Goal: Task Accomplishment & Management: Manage account settings

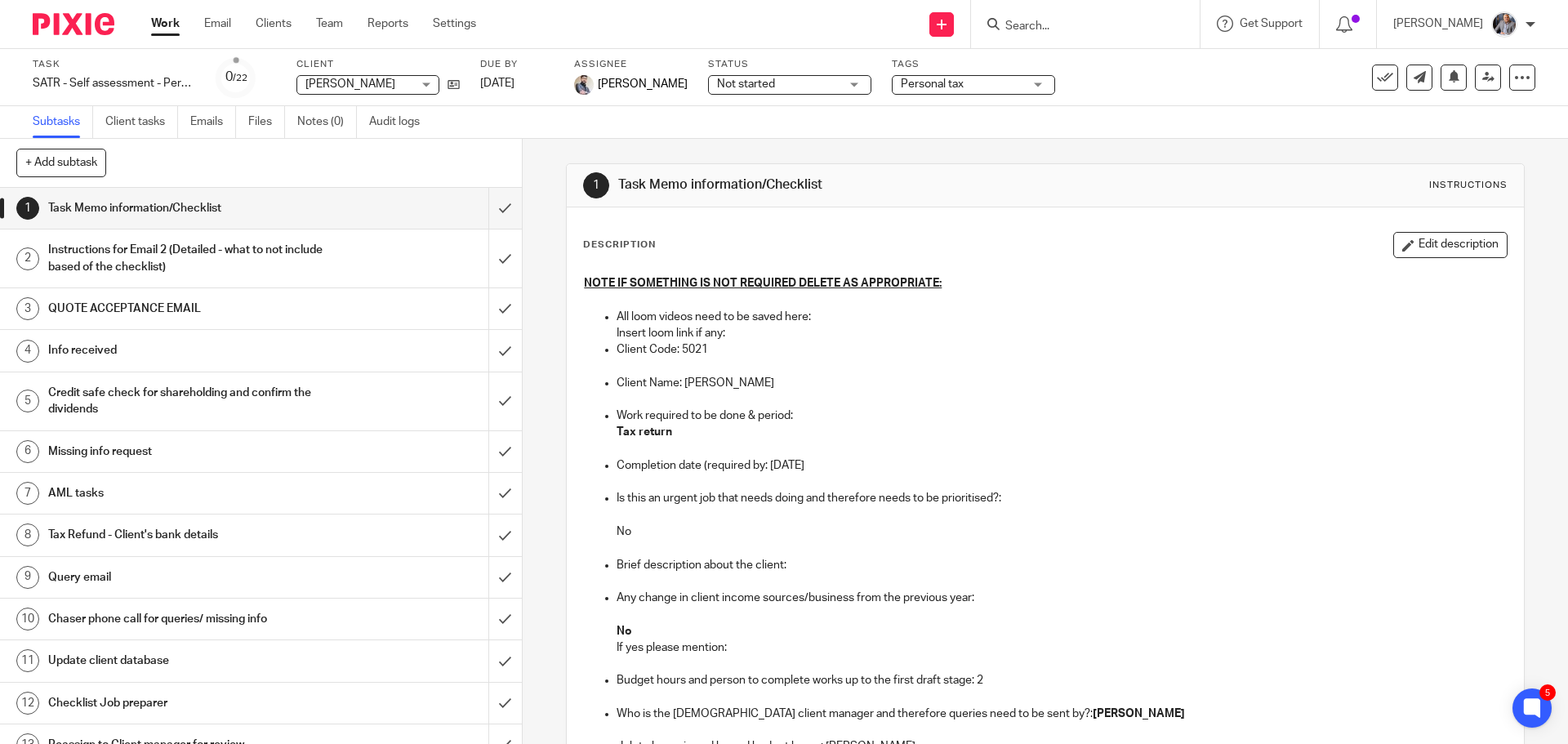
click at [1040, 29] on input "Search" at bounding box center [1077, 26] width 147 height 15
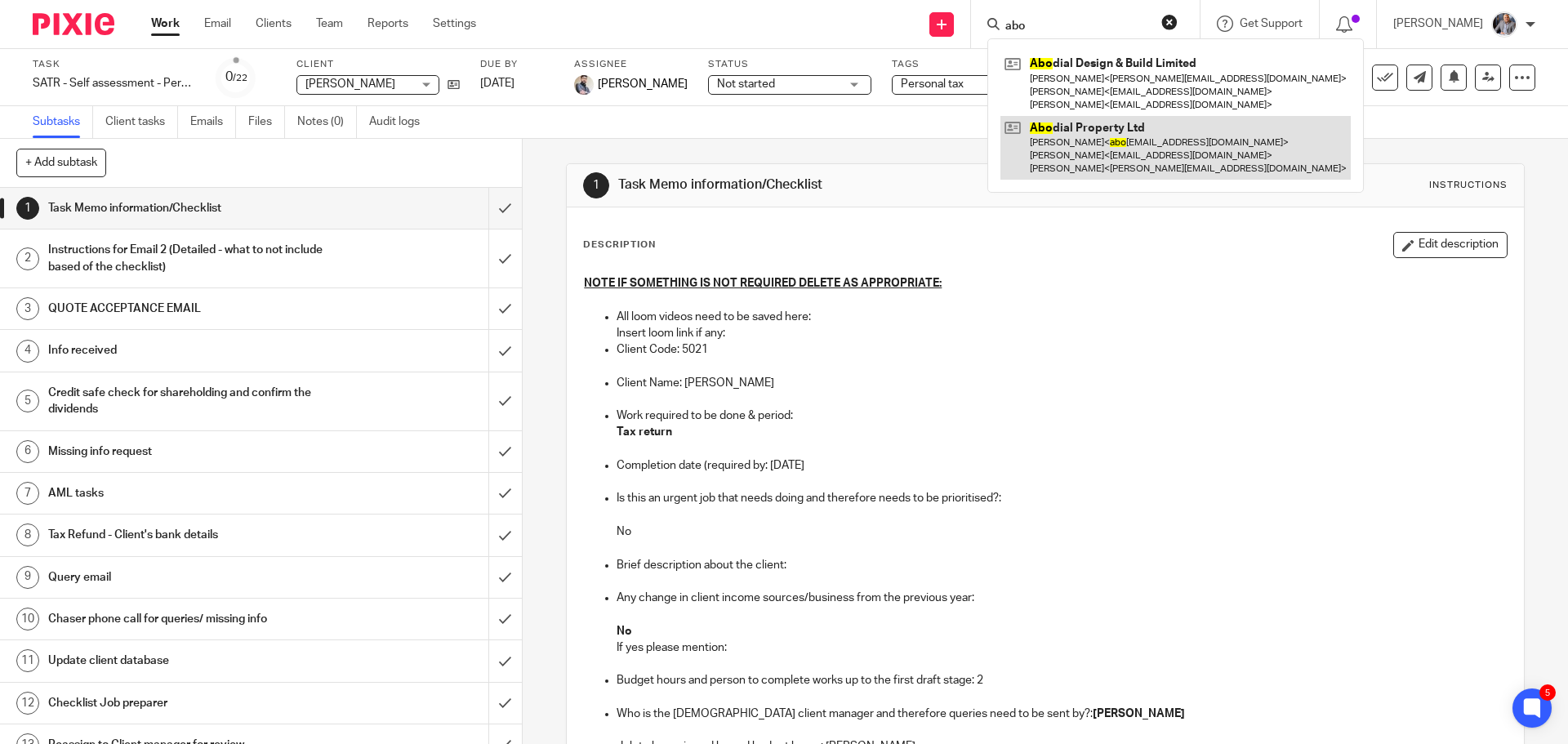
type input "abo"
click at [1094, 158] on link at bounding box center [1175, 149] width 350 height 65
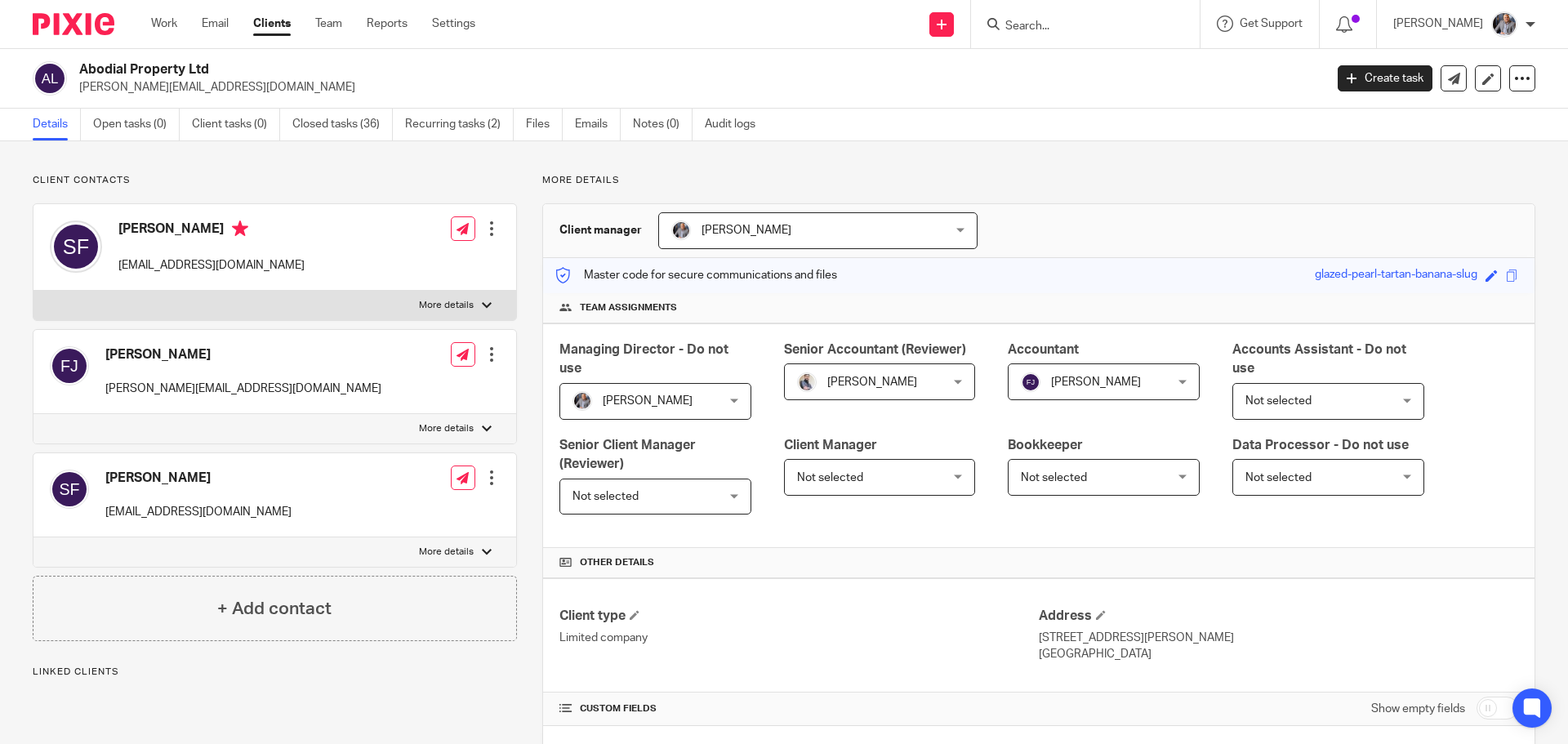
click at [137, 129] on link "Open tasks (0)" at bounding box center [136, 124] width 87 height 32
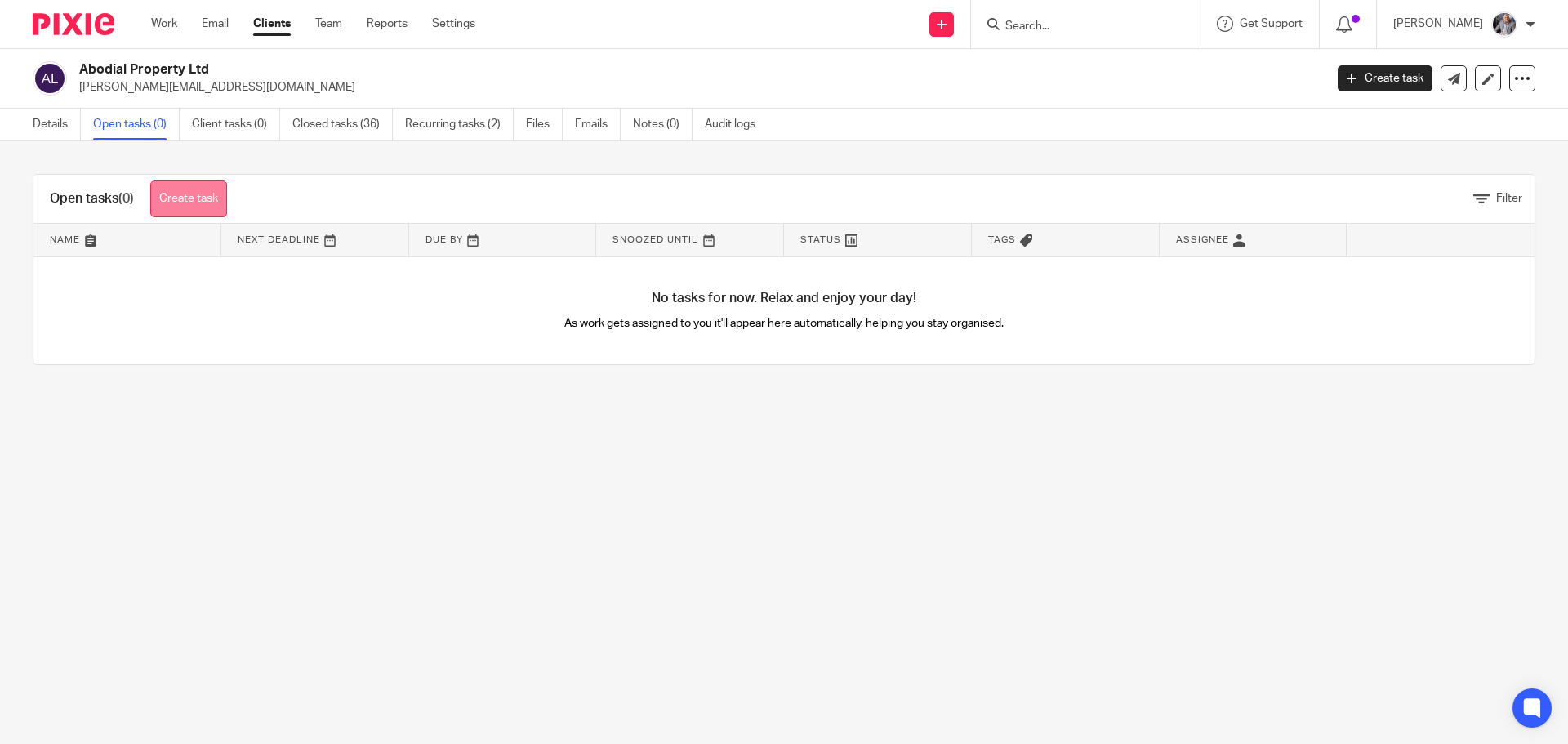
click at [184, 194] on link "Create task" at bounding box center [189, 199] width 77 height 37
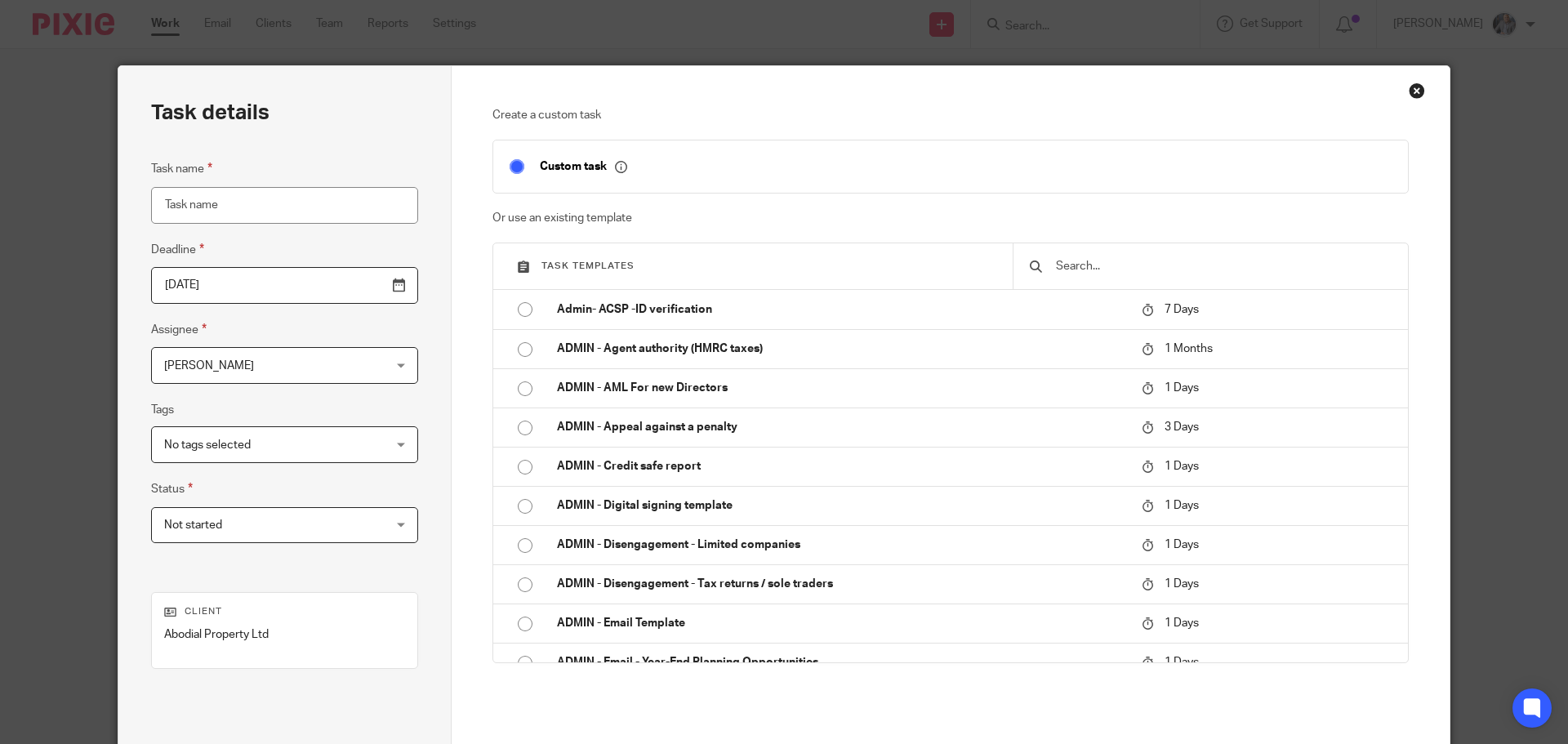
click at [1088, 271] on input "text" at bounding box center [1222, 266] width 337 height 18
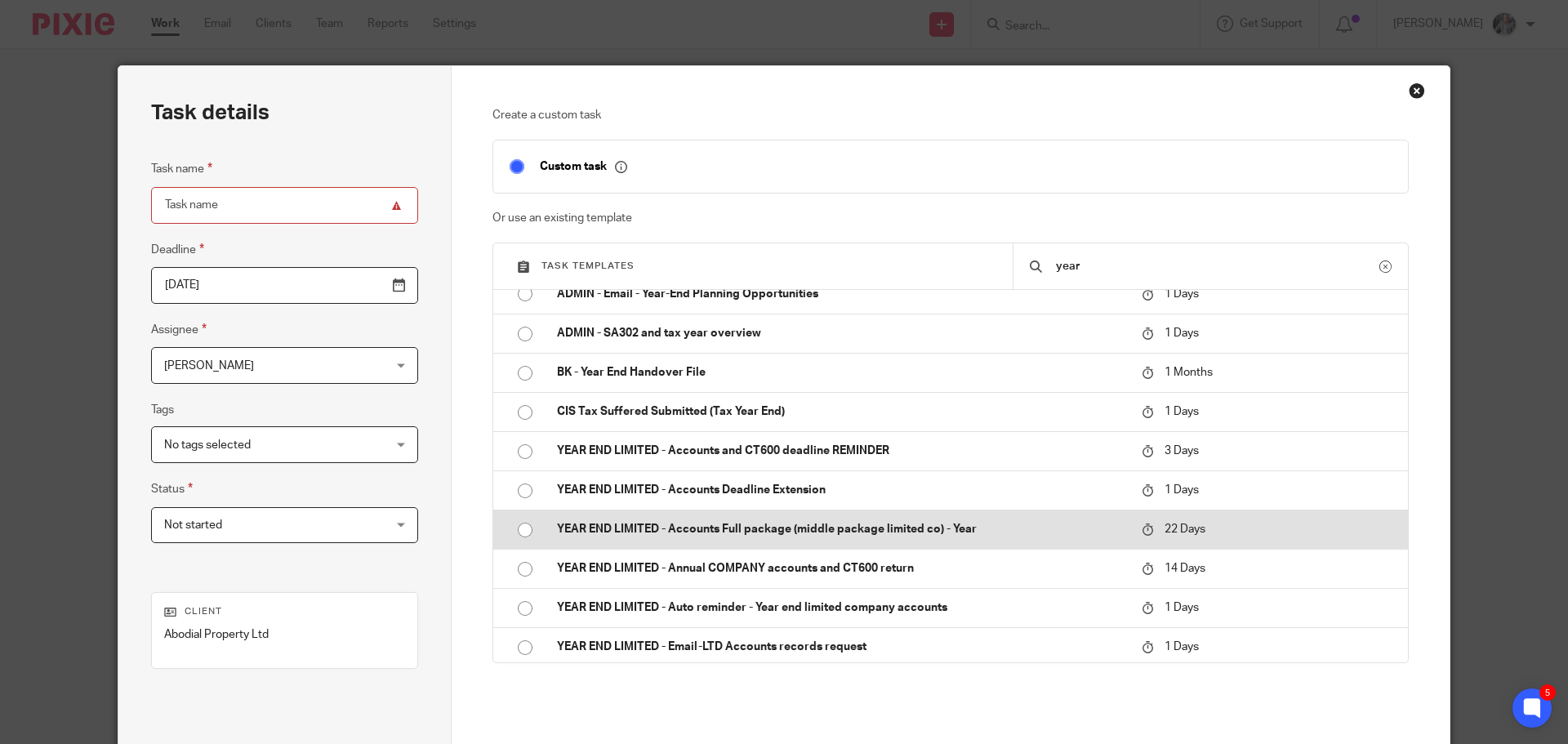
scroll to position [19, 0]
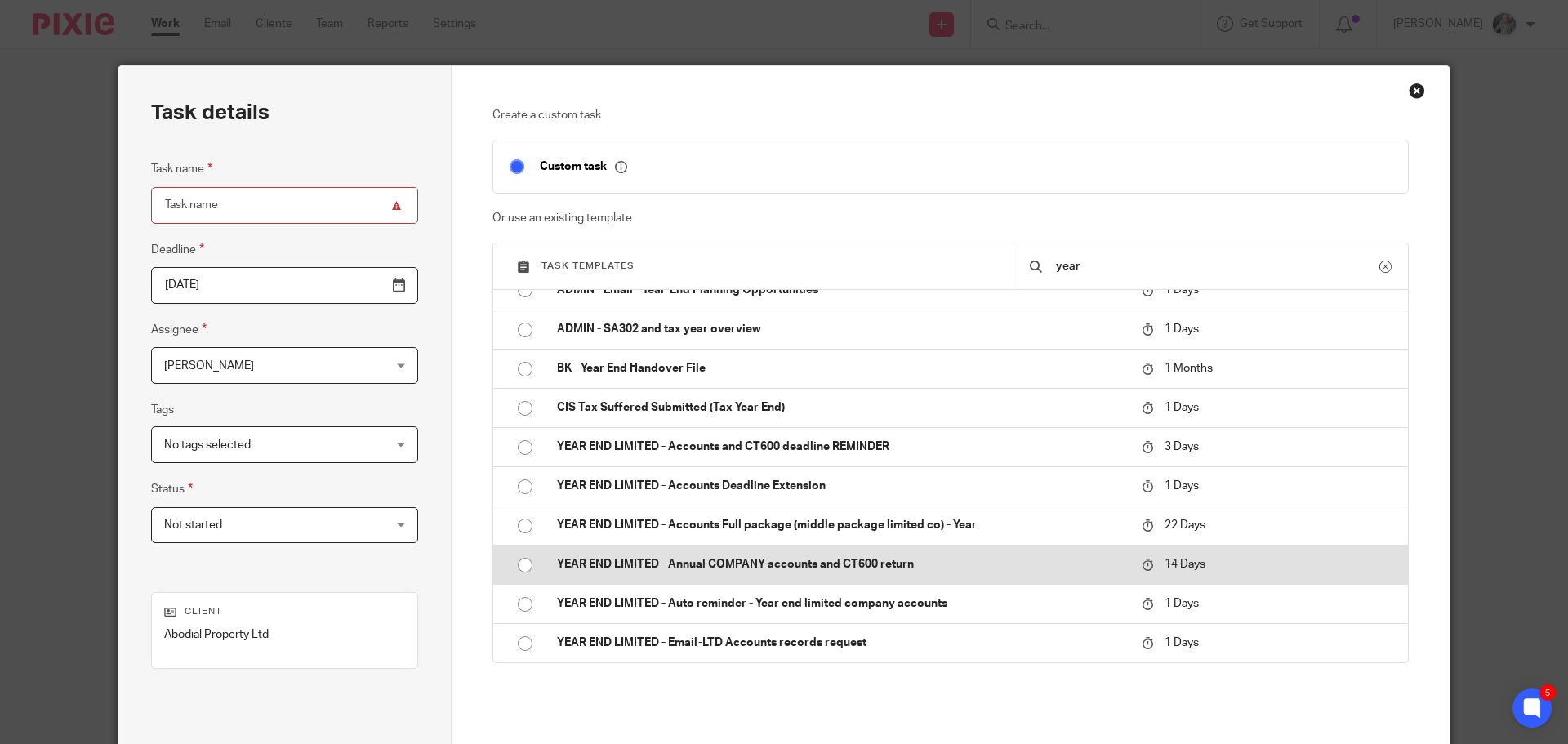
type input "year"
click at [706, 566] on p "YEAR END LIMITED - Annual COMPANY accounts and CT600 return" at bounding box center [842, 565] width 569 height 17
type input "2025-10-27"
type input "YEAR END LIMITED - Annual COMPANY accounts and CT600 return"
checkbox input "false"
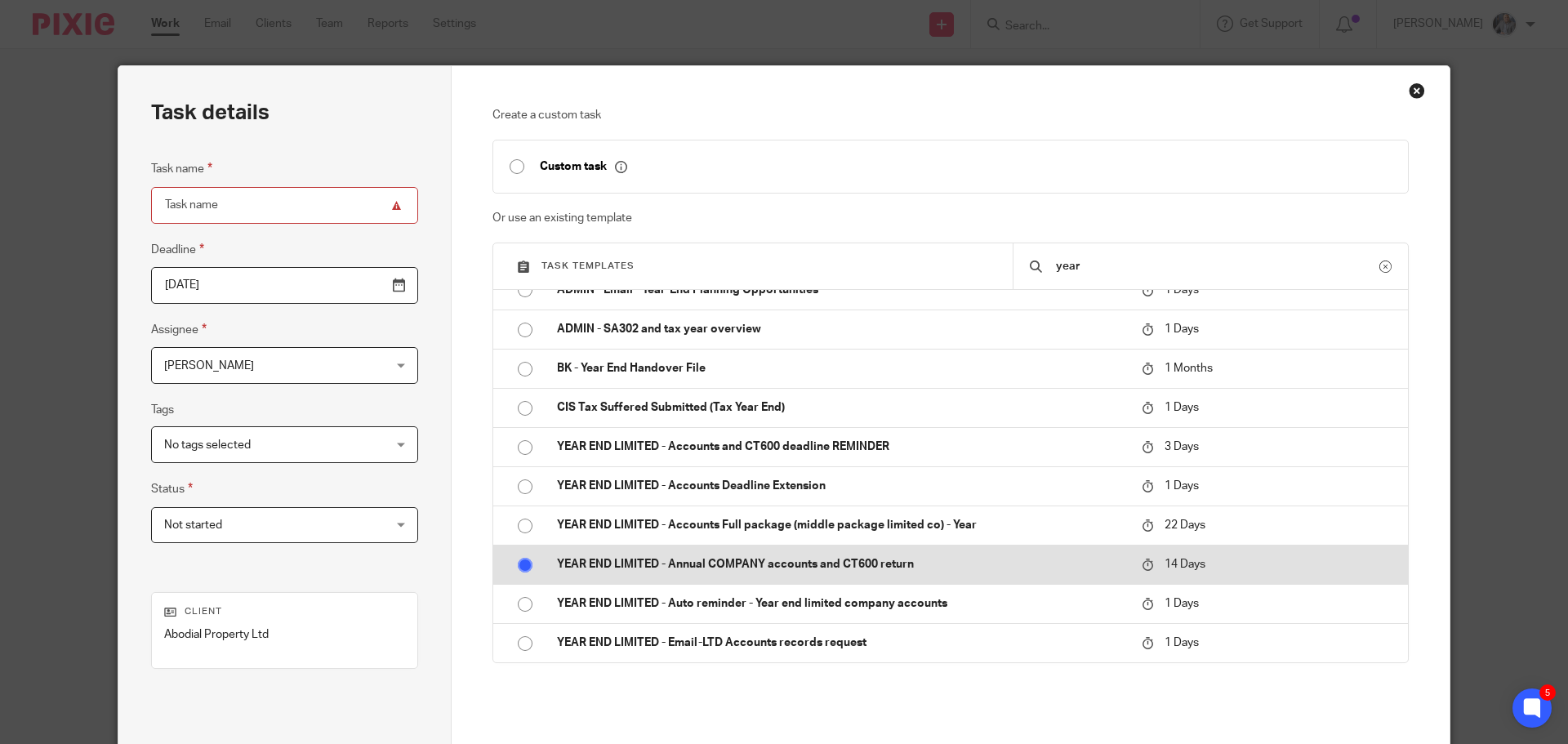
radio input "true"
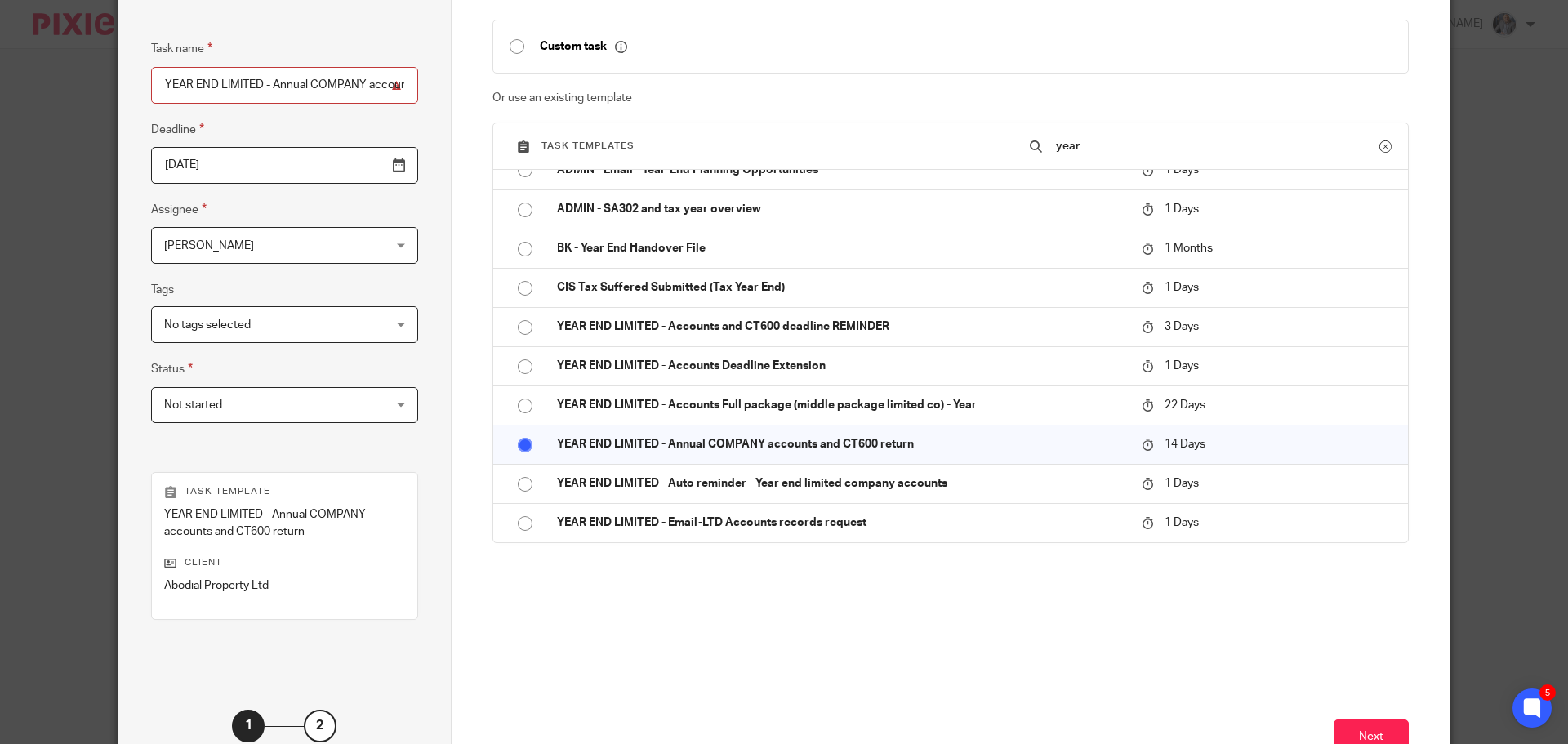
scroll to position [238, 0]
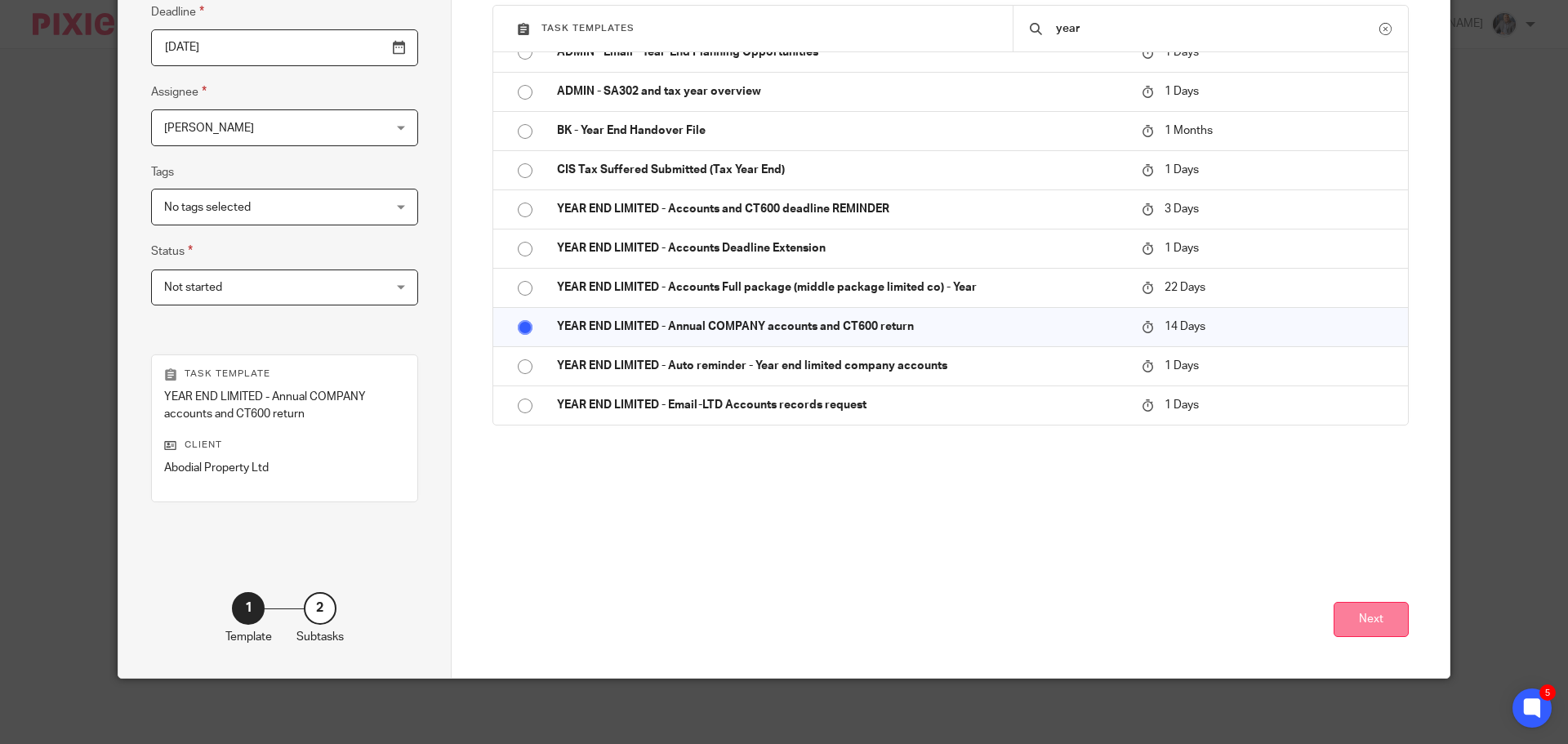
click at [1353, 609] on button "Next" at bounding box center [1371, 620] width 75 height 35
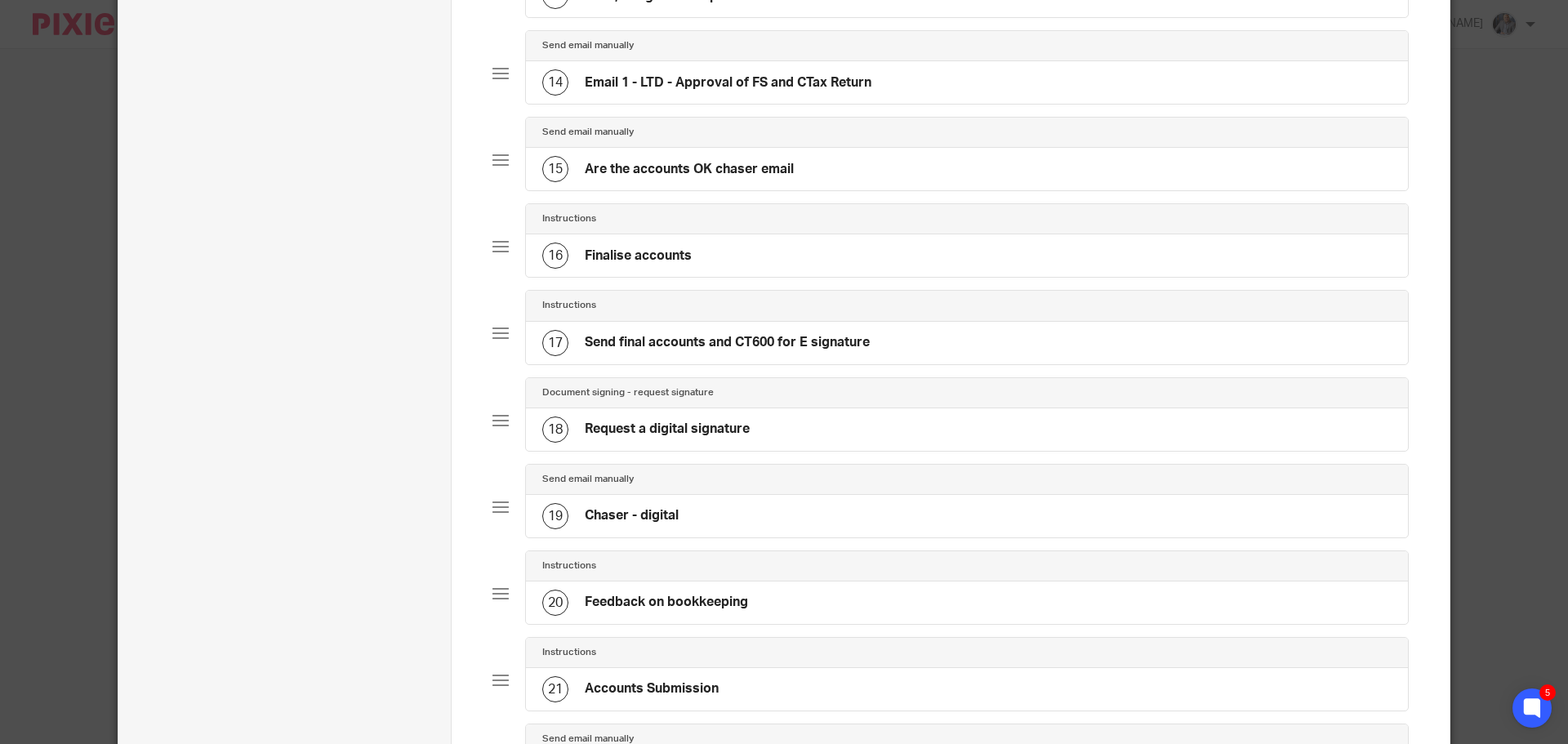
scroll to position [1634, 0]
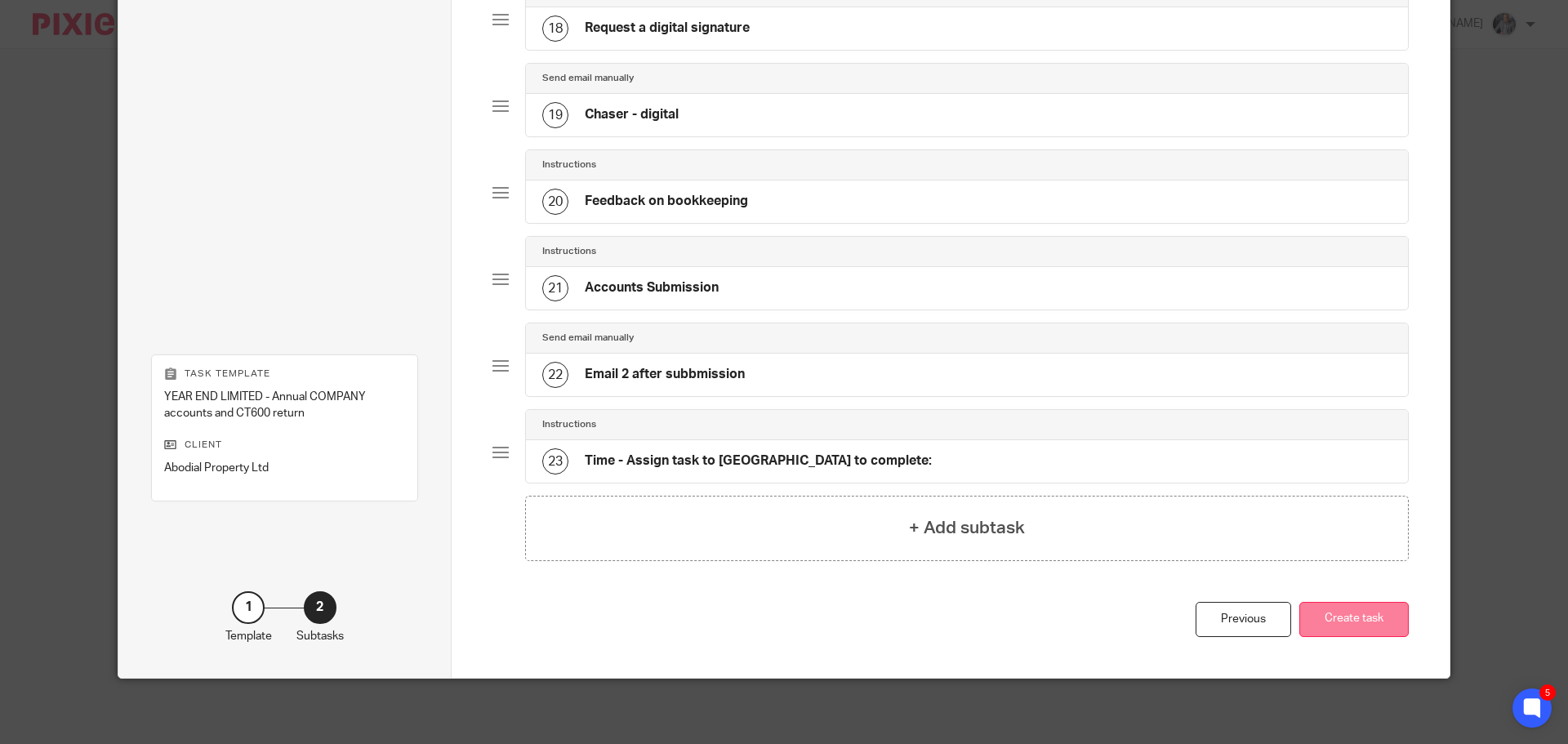
click at [1353, 616] on button "Create task" at bounding box center [1354, 620] width 109 height 35
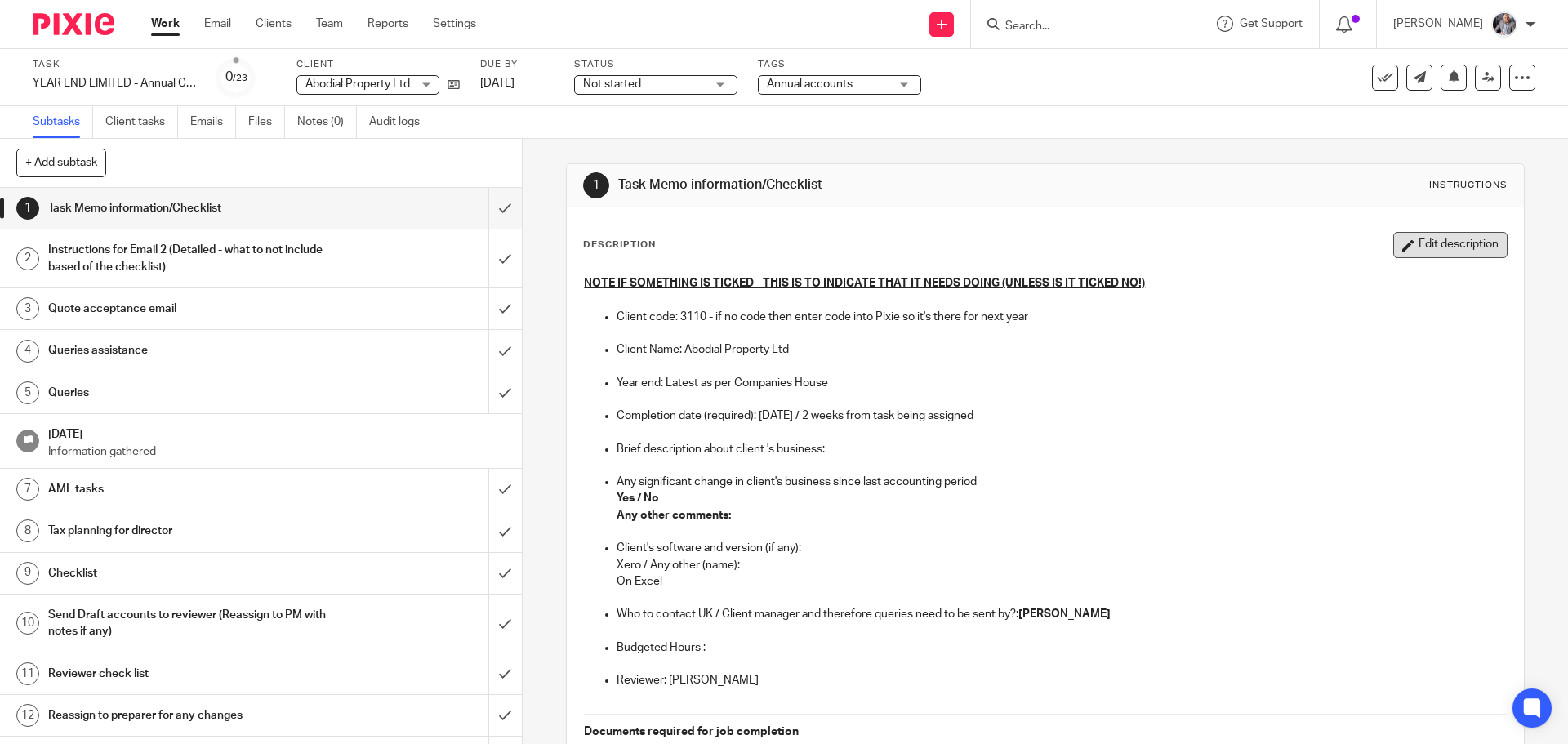
click at [1453, 249] on button "Edit description" at bounding box center [1450, 245] width 115 height 26
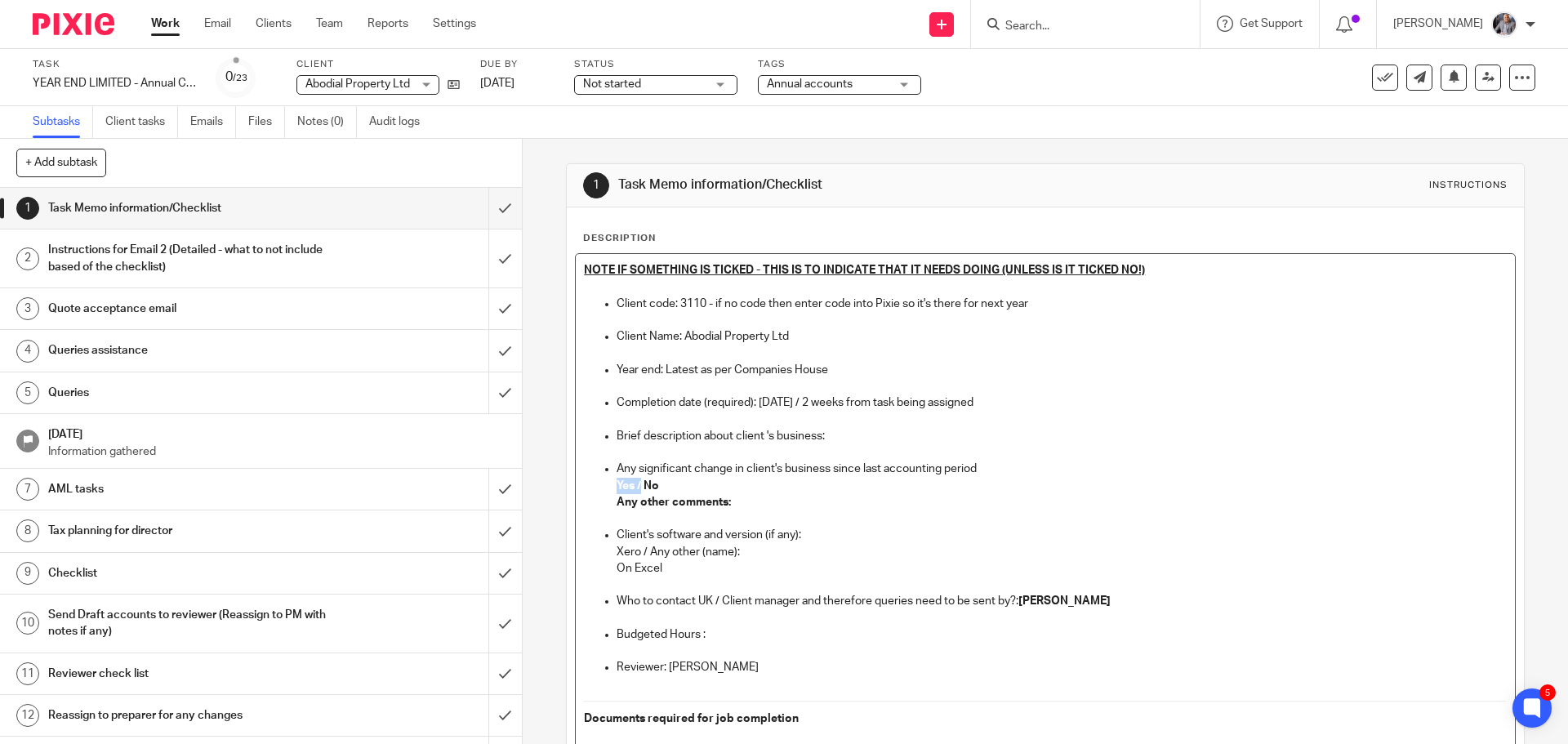
drag, startPoint x: 638, startPoint y: 485, endPoint x: 606, endPoint y: 485, distance: 32.0
click at [606, 485] on ul "Client code: 3110 - if no code then enter code into Pixie so it's there for nex…" at bounding box center [1045, 403] width 922 height 214
drag, startPoint x: 742, startPoint y: 556, endPoint x: 614, endPoint y: 552, distance: 128.1
click at [617, 552] on p "Xero / Any other (name):" at bounding box center [1061, 552] width 889 height 17
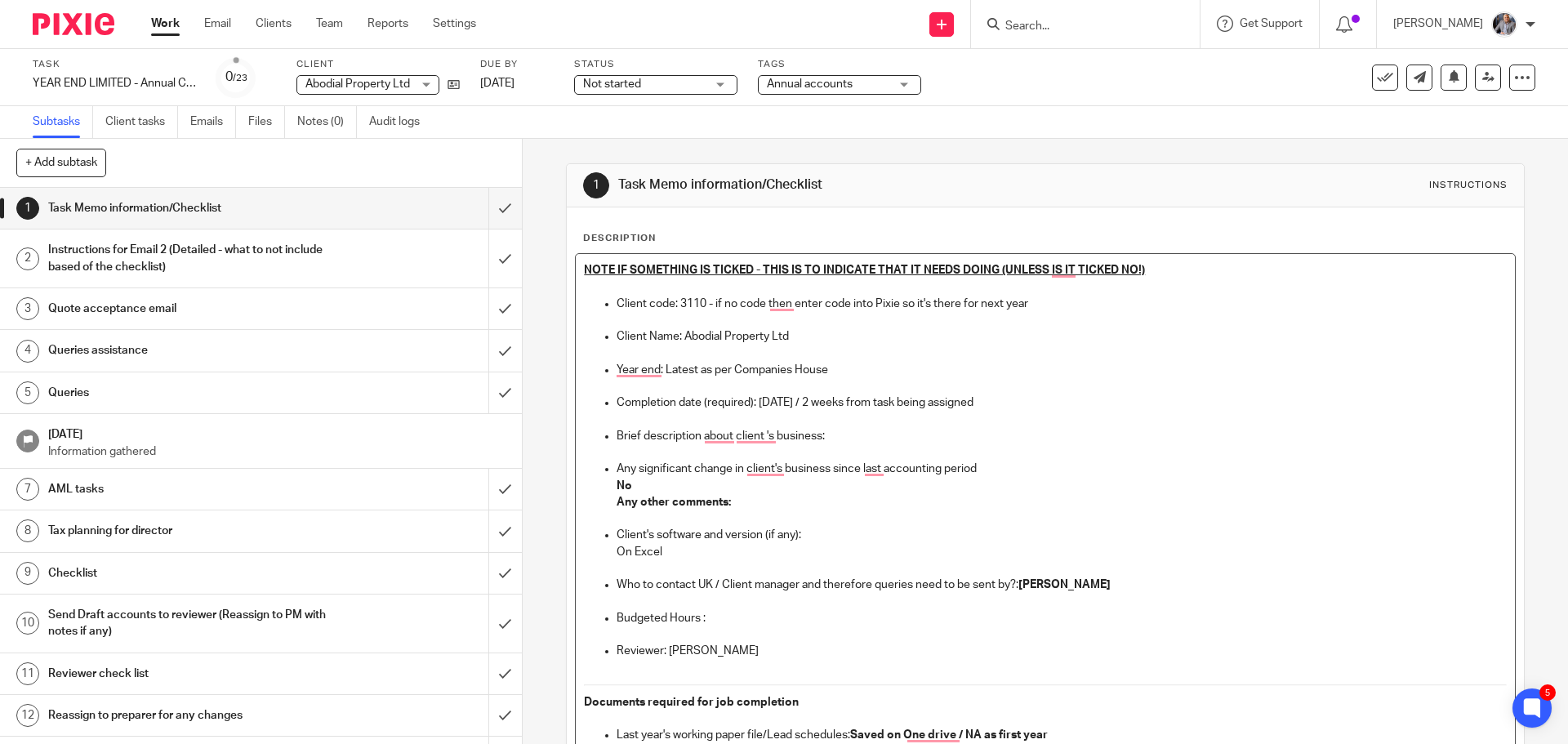
click at [720, 618] on p "Budgeted Hours :" at bounding box center [1061, 618] width 889 height 17
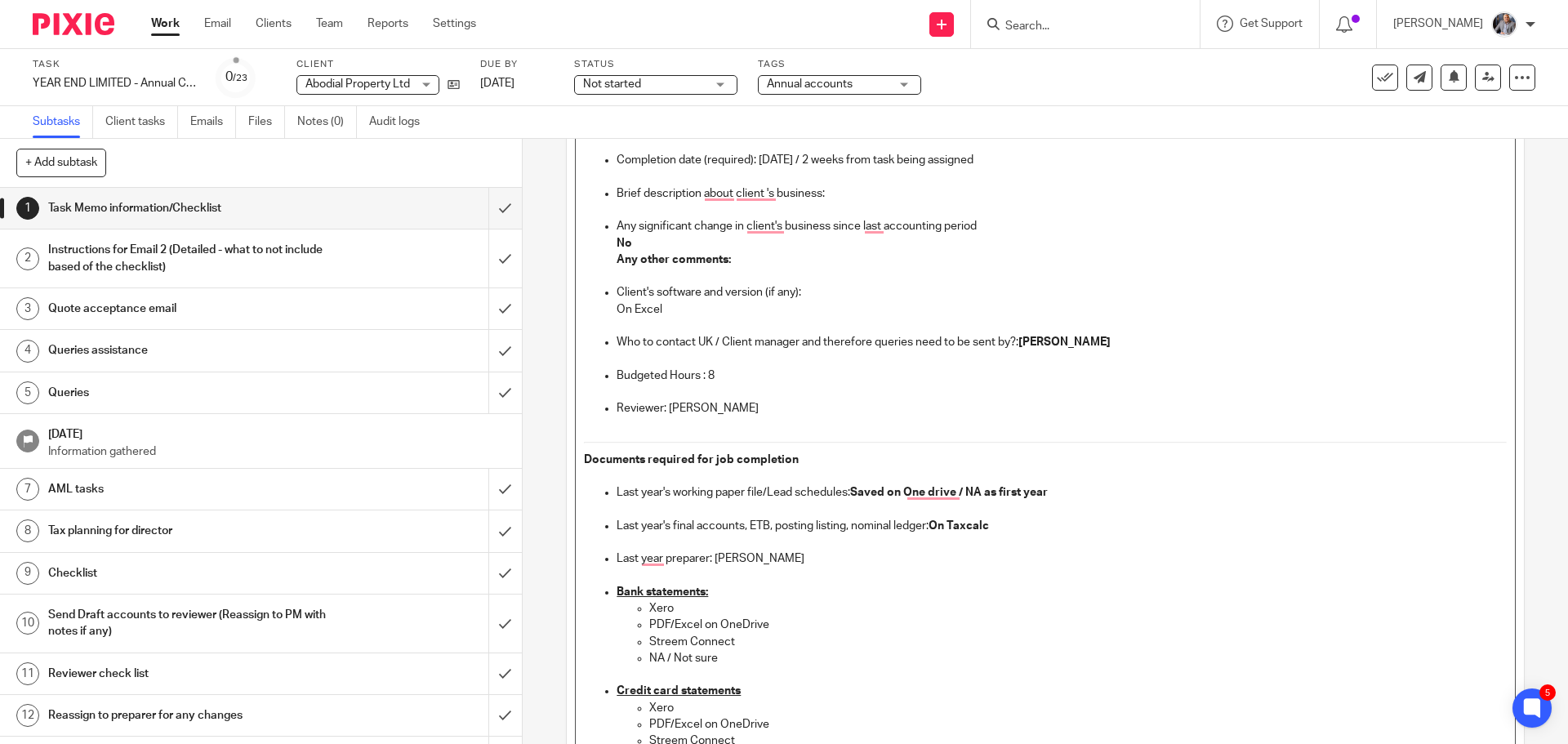
scroll to position [326, 0]
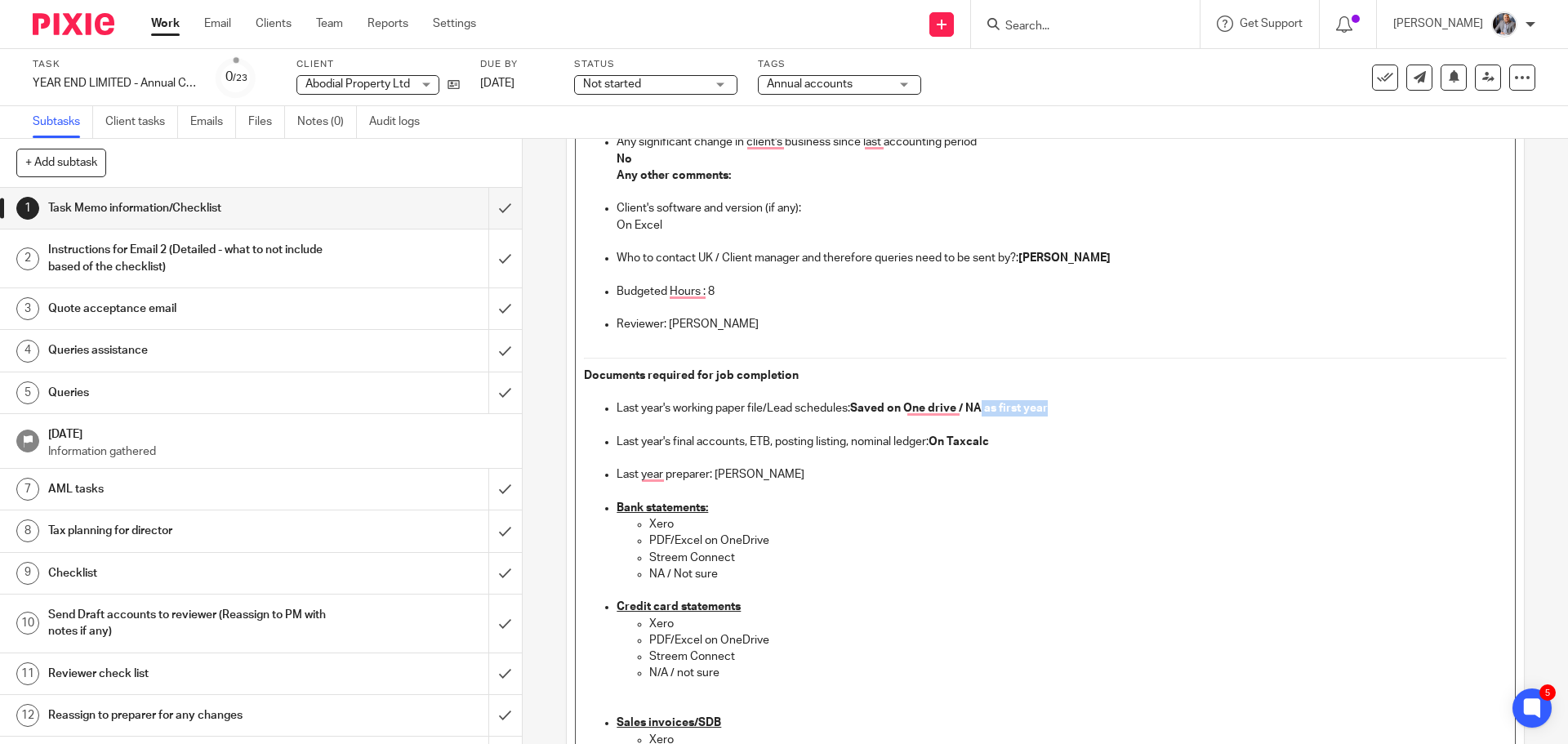
drag, startPoint x: 1069, startPoint y: 416, endPoint x: 976, endPoint y: 408, distance: 93.3
click at [976, 408] on p "Last year's working paper file/Lead schedules: Saved on One drive / NA as first…" at bounding box center [1061, 408] width 889 height 17
drag, startPoint x: 738, startPoint y: 558, endPoint x: 634, endPoint y: 556, distance: 104.0
click at [649, 556] on li "Streem Connect" at bounding box center [1077, 558] width 857 height 17
drag, startPoint x: 724, startPoint y: 572, endPoint x: 635, endPoint y: 558, distance: 90.1
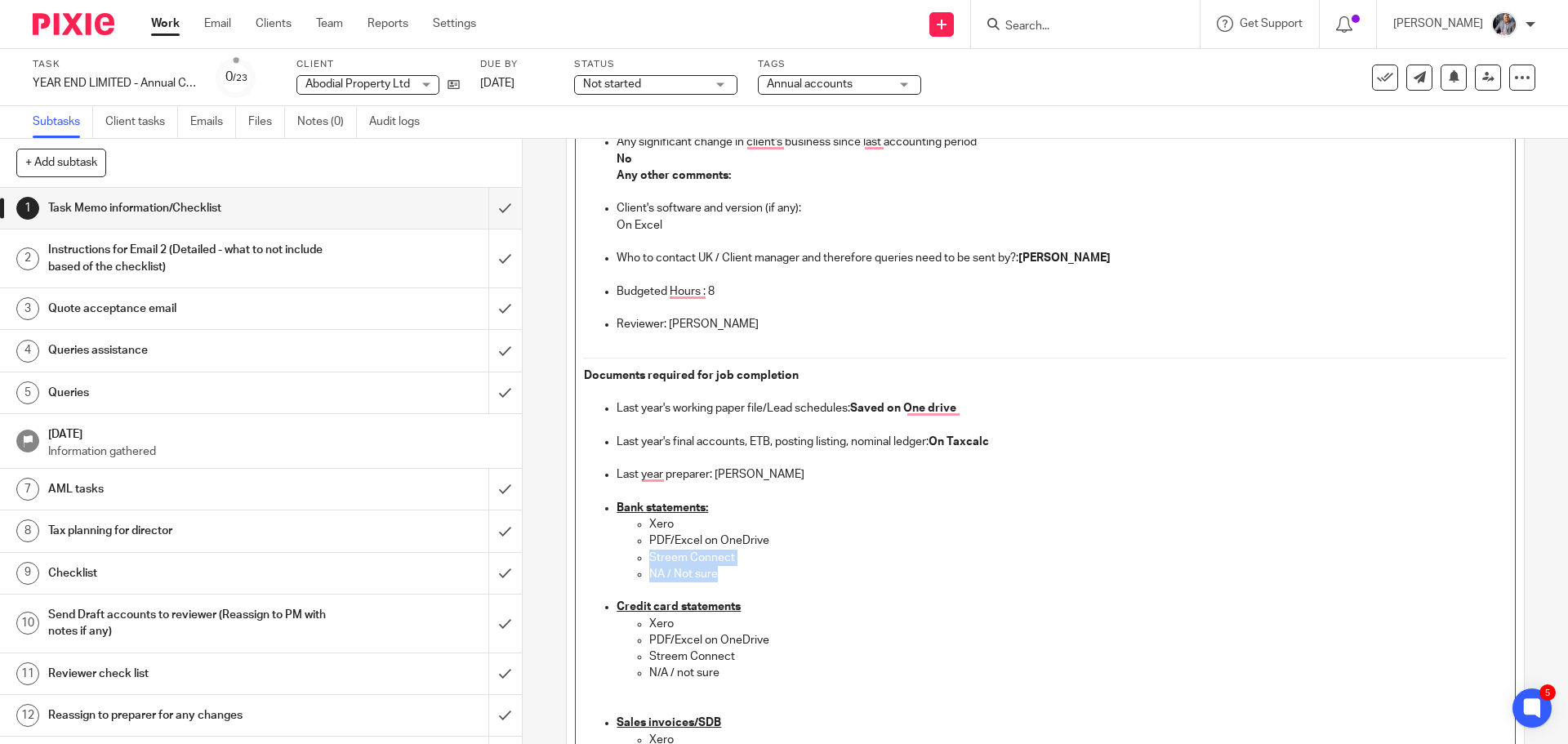
click at [635, 558] on ul "Xero PDF/Excel on OneDrive Streem Connect NA / Not sure" at bounding box center [1061, 550] width 889 height 67
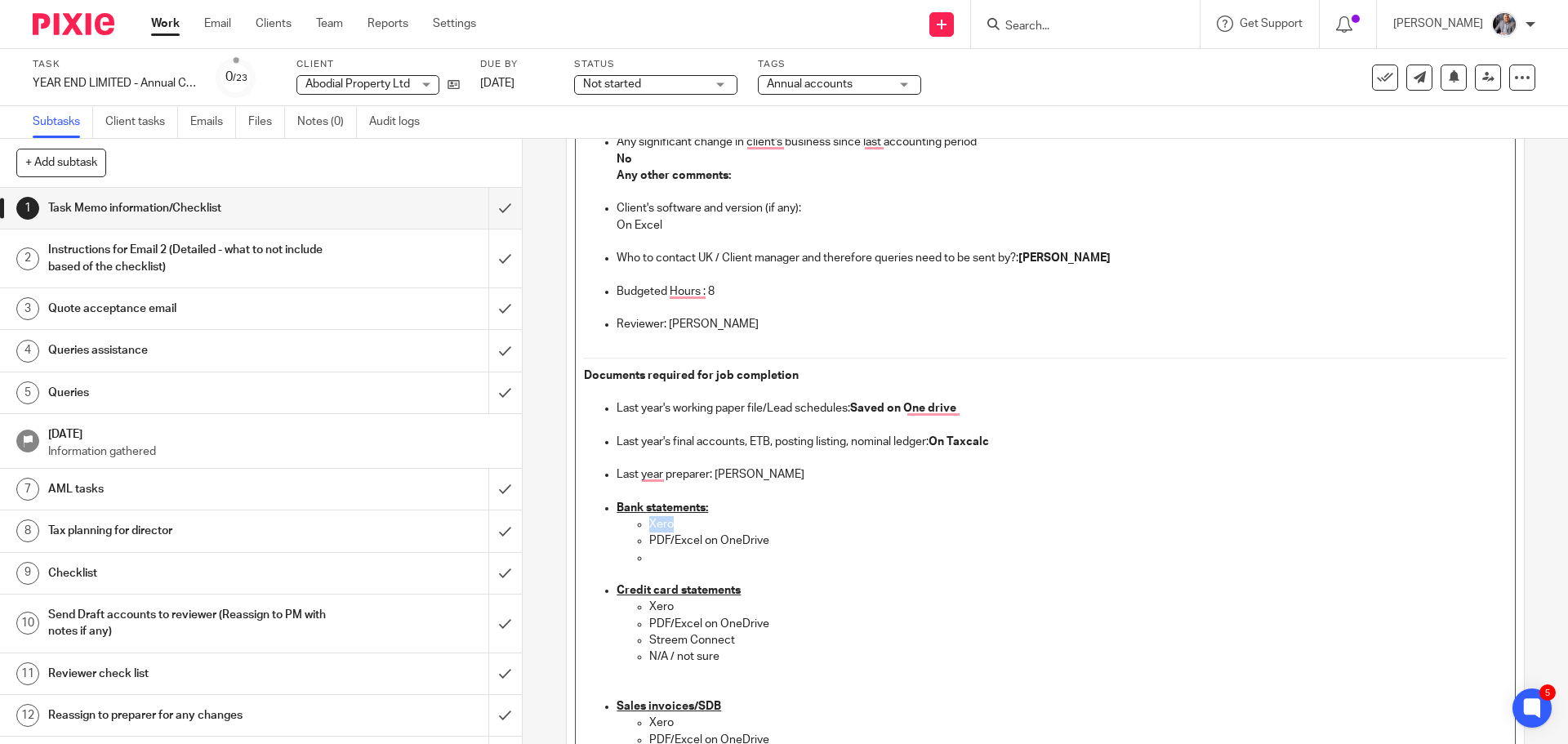
drag, startPoint x: 676, startPoint y: 527, endPoint x: 639, endPoint y: 526, distance: 37.0
click at [639, 526] on ul "Xero PDF/Excel on OneDrive" at bounding box center [1061, 541] width 889 height 50
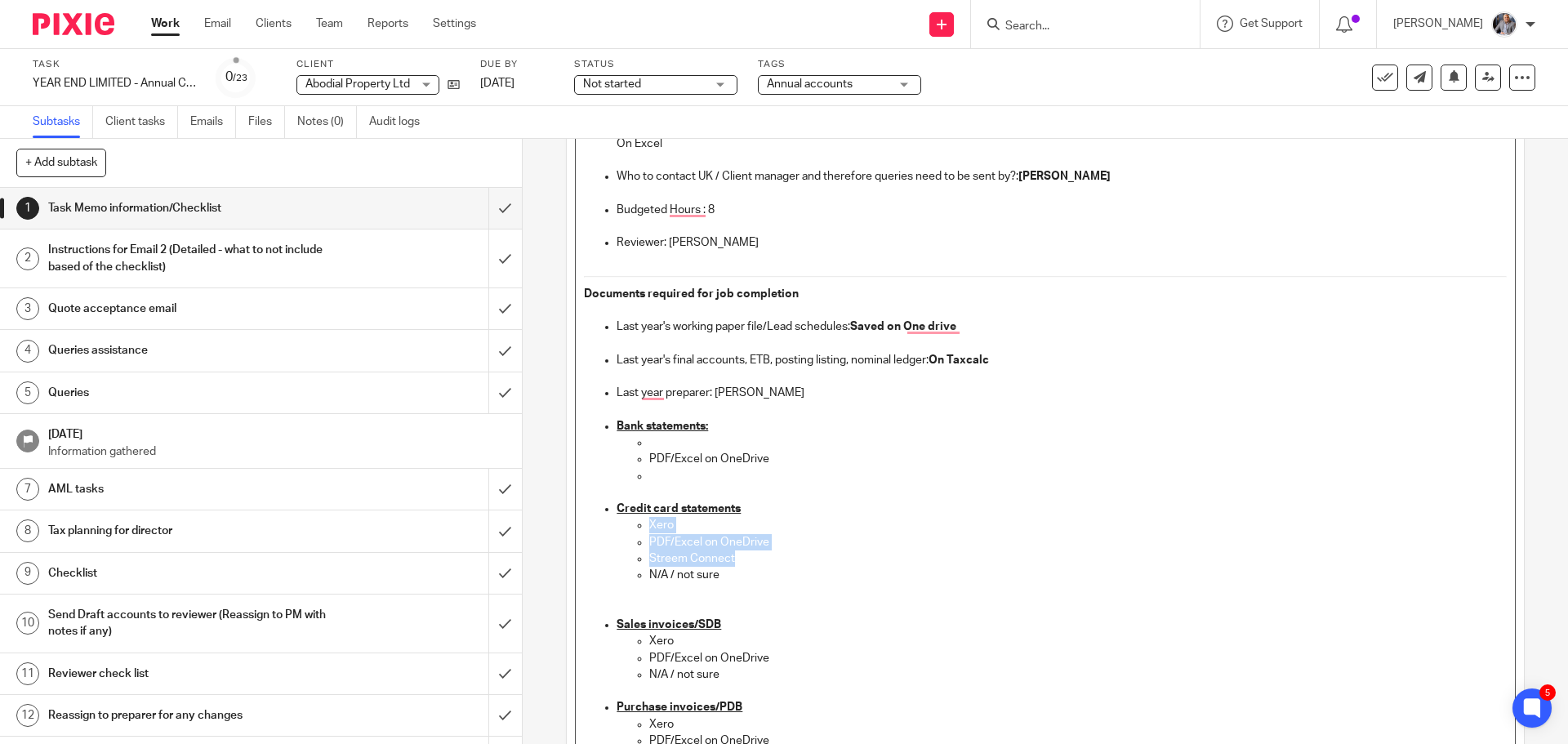
drag, startPoint x: 740, startPoint y: 558, endPoint x: 643, endPoint y: 526, distance: 102.1
click at [643, 526] on ul "Xero PDF/Excel on OneDrive Streem Connect N/A / not sure" at bounding box center [1061, 558] width 889 height 82
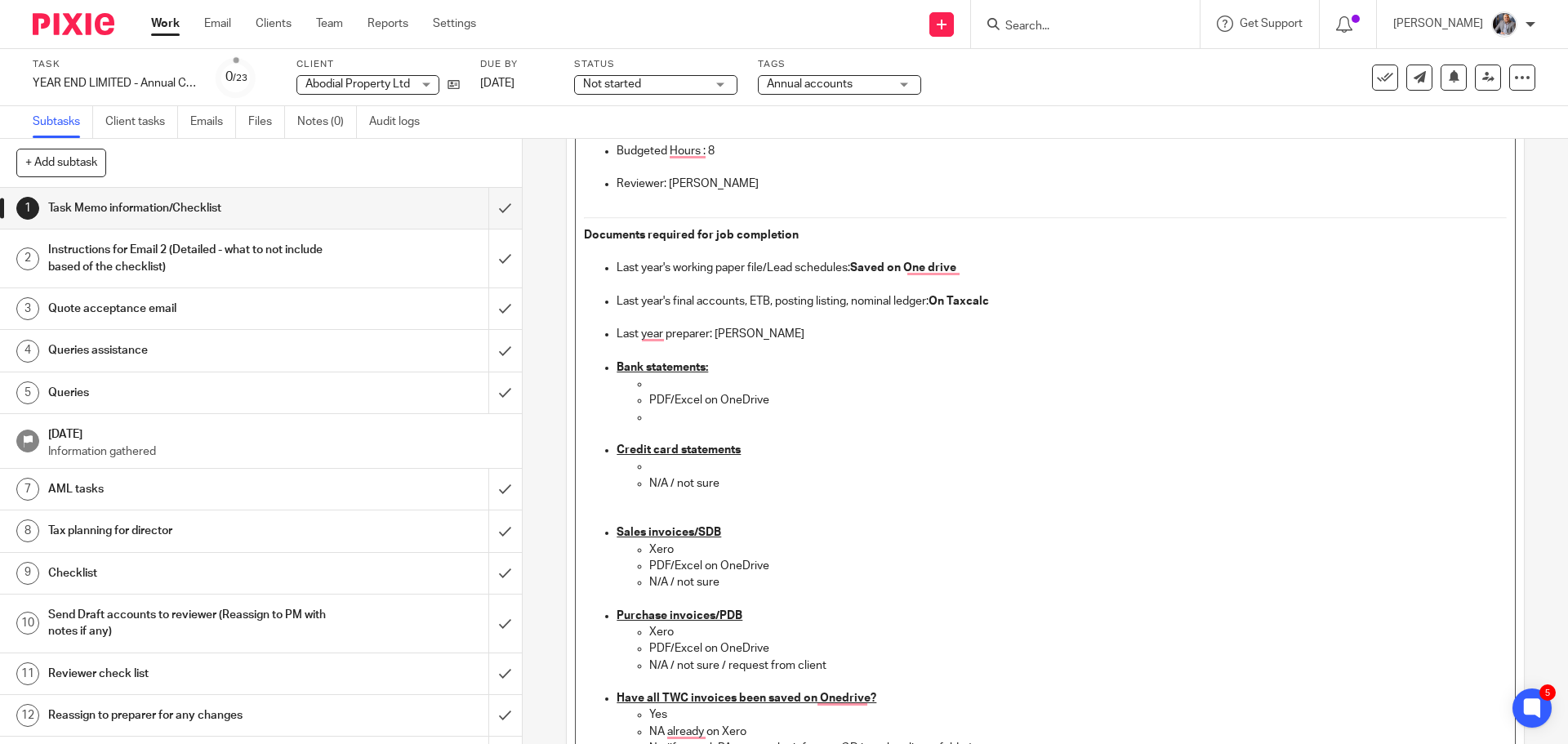
scroll to position [490, 0]
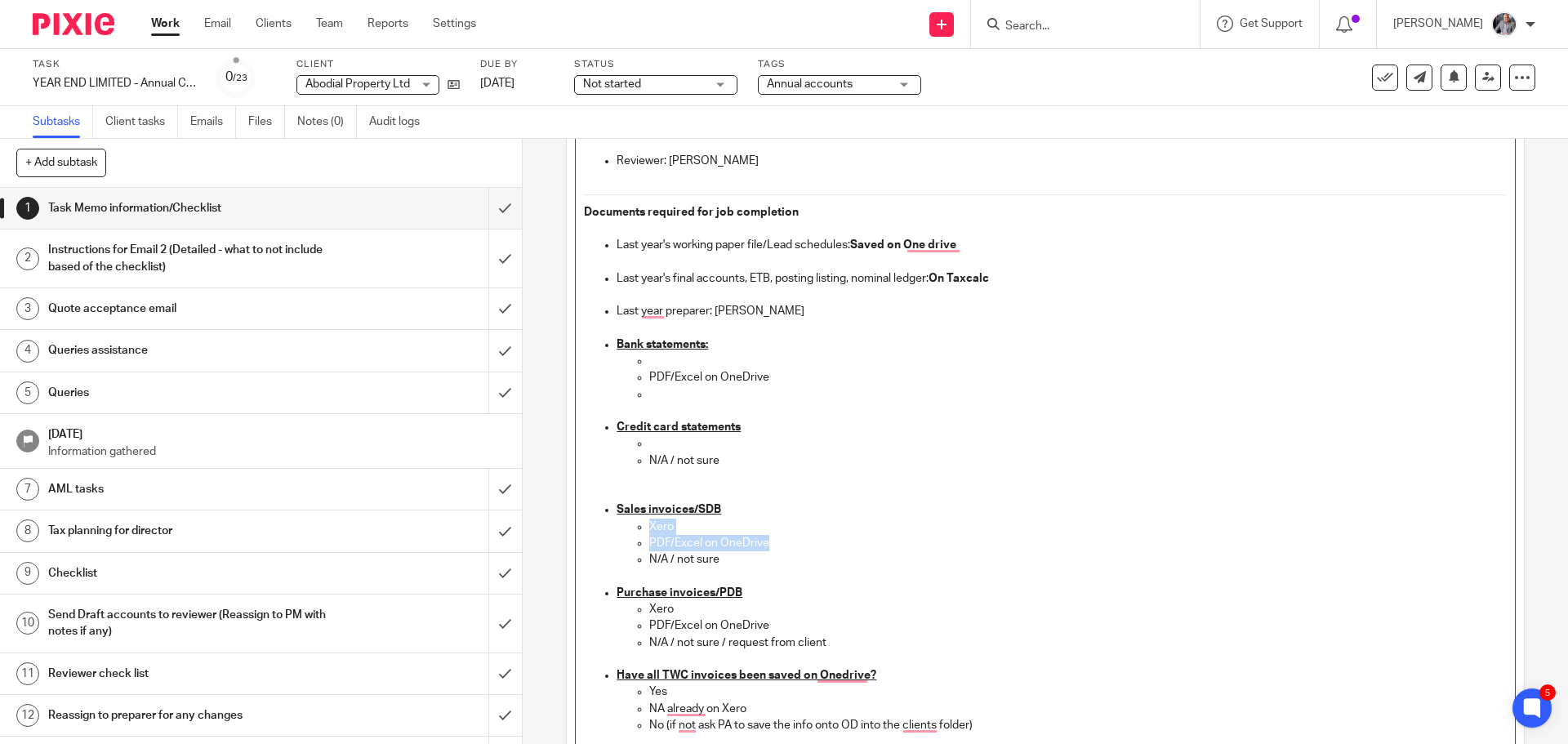
drag, startPoint x: 766, startPoint y: 541, endPoint x: 633, endPoint y: 530, distance: 133.5
click at [633, 530] on ul "Xero PDF/Excel on OneDrive N/A / not sure" at bounding box center [1061, 544] width 889 height 50
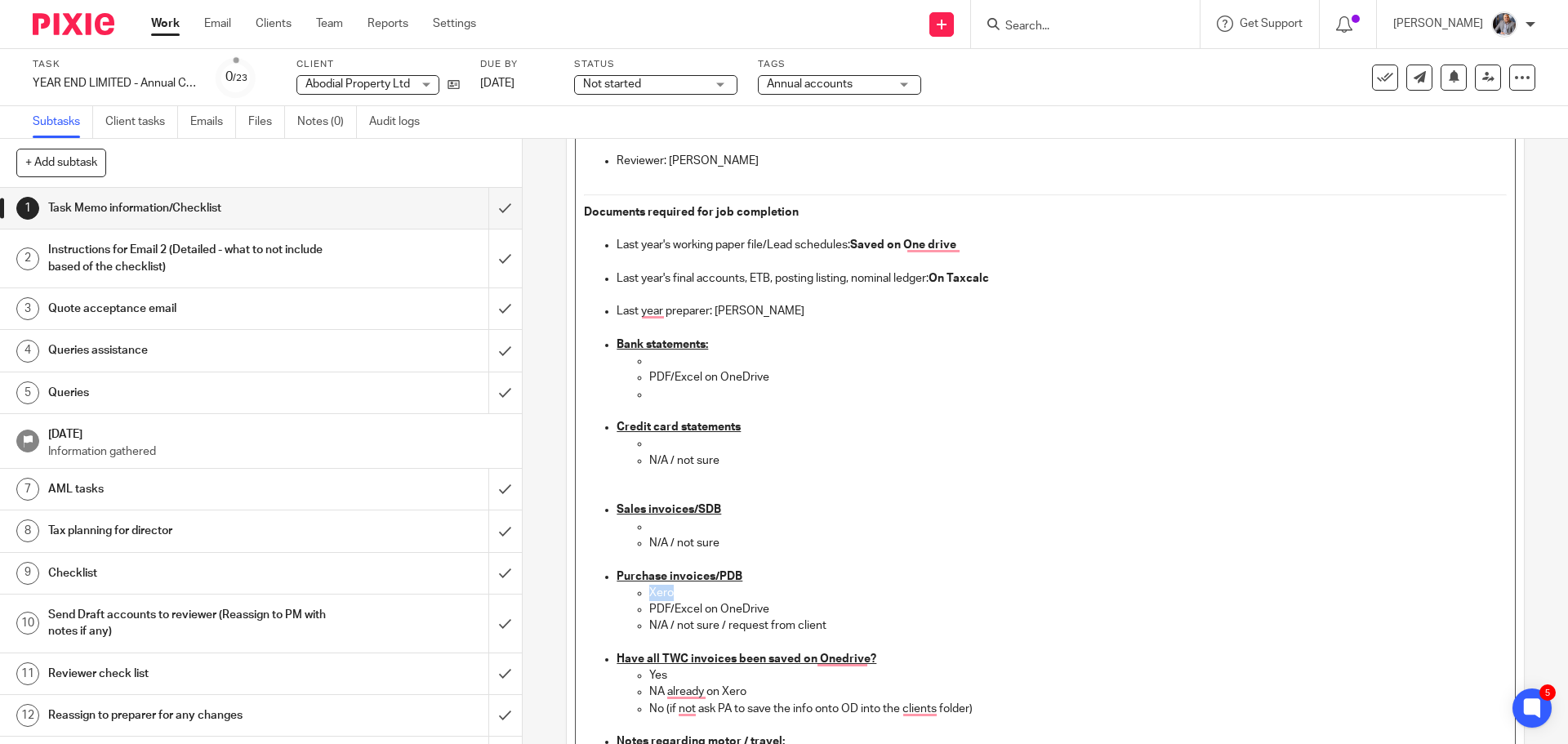
drag, startPoint x: 697, startPoint y: 595, endPoint x: 639, endPoint y: 592, distance: 58.1
click at [639, 592] on ul "Xero PDF/Excel on OneDrive N/A / not sure / request from client" at bounding box center [1061, 618] width 889 height 67
drag, startPoint x: 852, startPoint y: 629, endPoint x: 637, endPoint y: 620, distance: 215.2
click at [649, 620] on li "N/A / not sure / request from client" at bounding box center [1077, 635] width 857 height 33
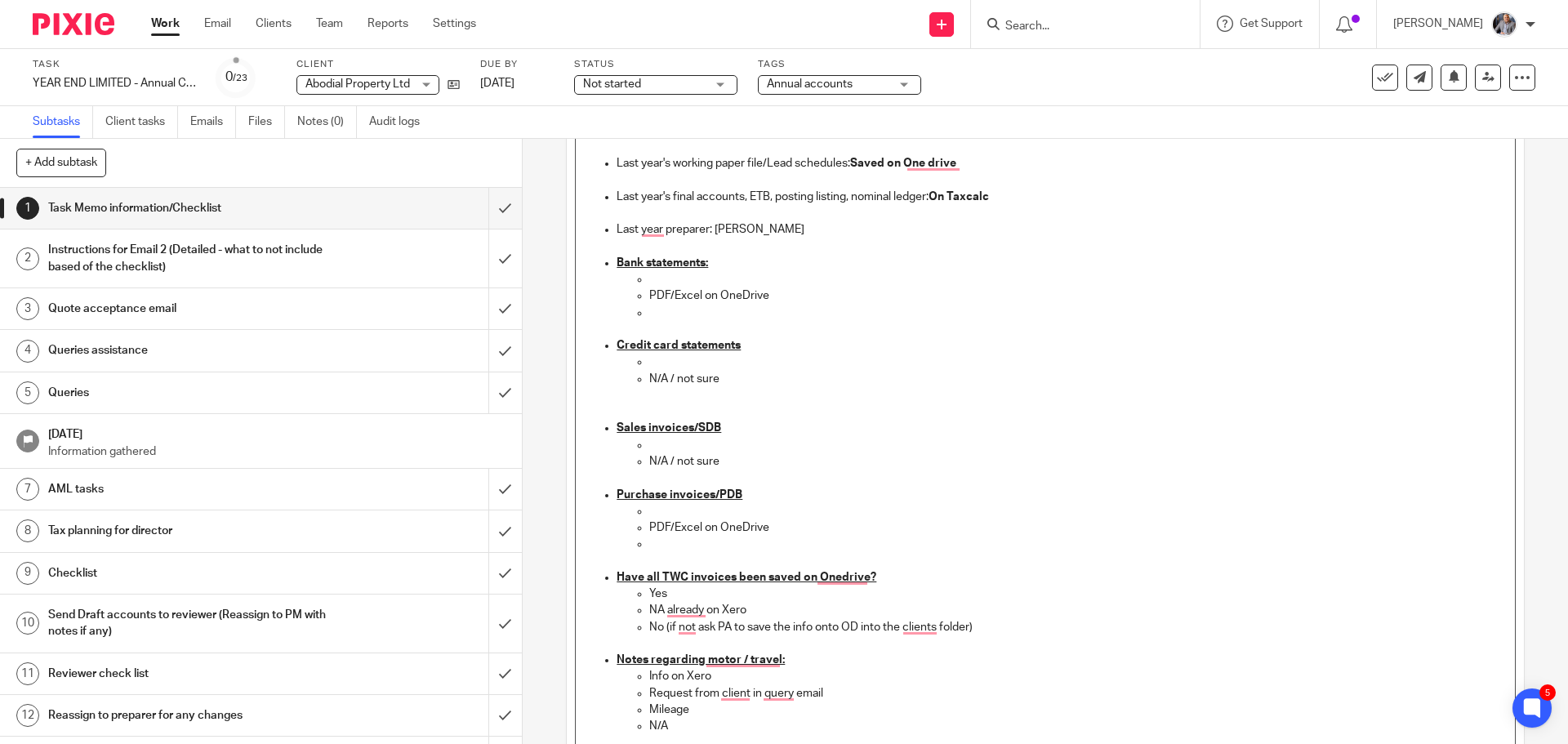
click at [896, 601] on p "Yes" at bounding box center [1077, 593] width 857 height 17
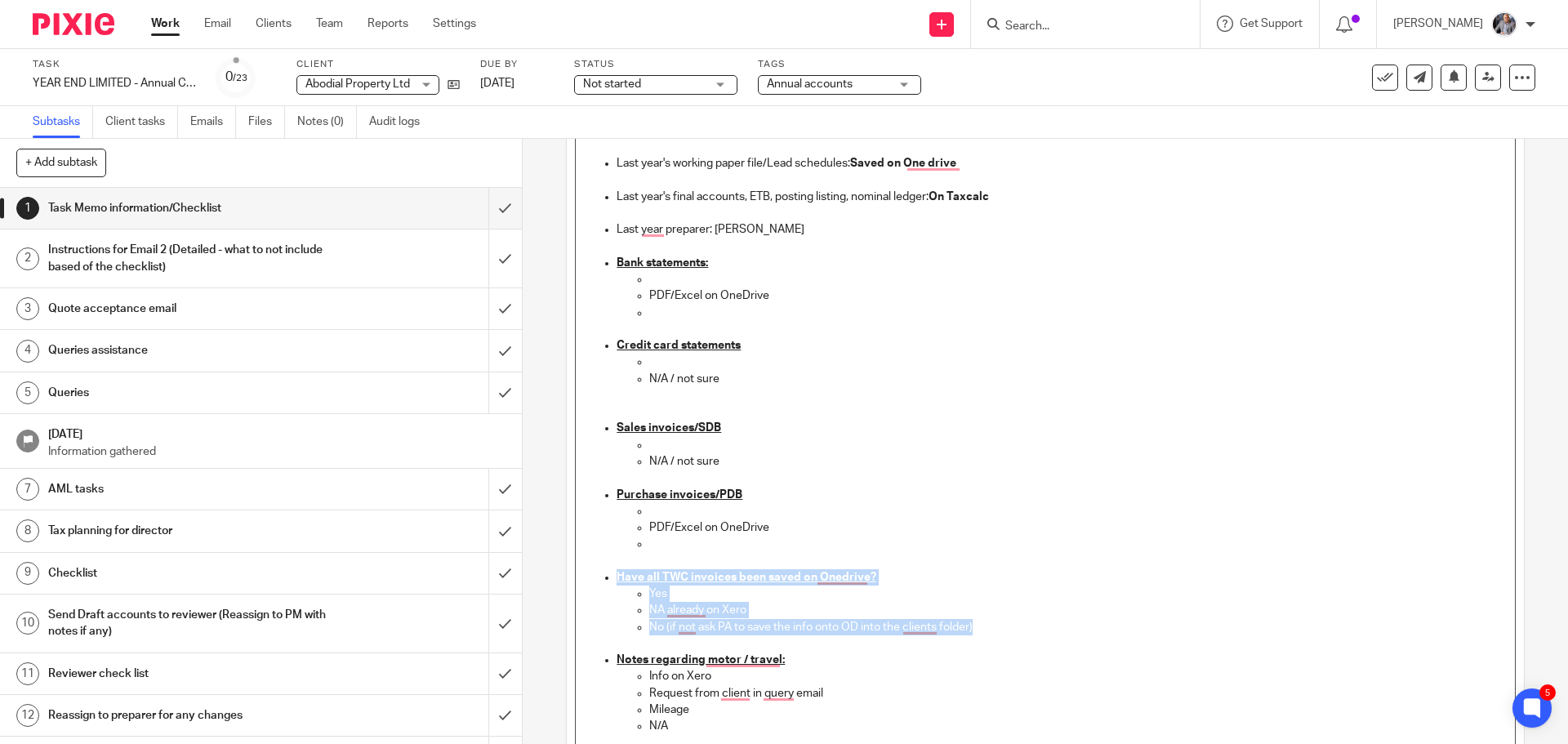
drag, startPoint x: 982, startPoint y: 630, endPoint x: 595, endPoint y: 581, distance: 390.1
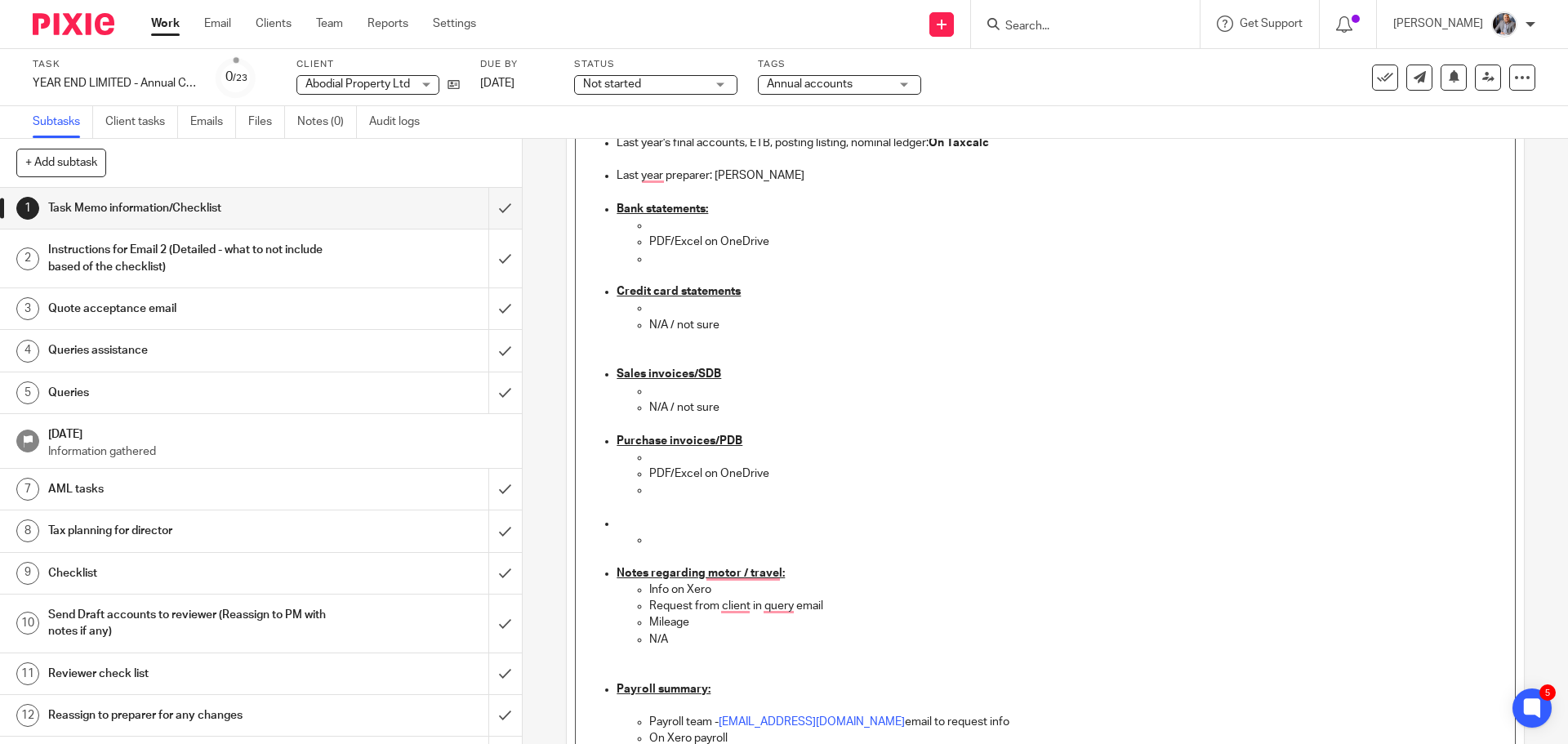
scroll to position [654, 0]
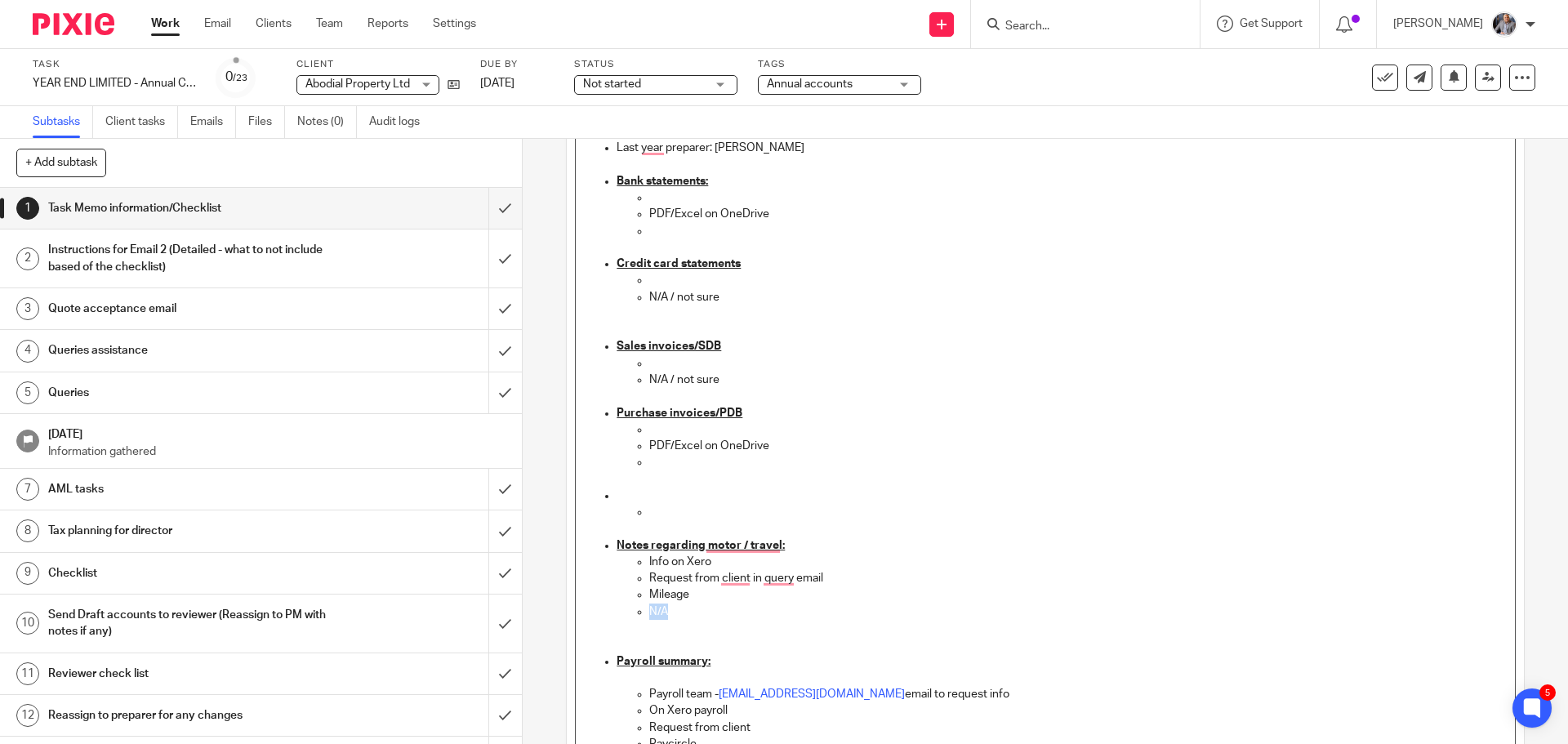
drag, startPoint x: 683, startPoint y: 614, endPoint x: 634, endPoint y: 609, distance: 49.3
click at [649, 609] on li "N/A" at bounding box center [1077, 628] width 857 height 50
drag, startPoint x: 722, startPoint y: 560, endPoint x: 634, endPoint y: 565, distance: 88.1
click at [649, 565] on li "Info on Xero" at bounding box center [1077, 562] width 857 height 17
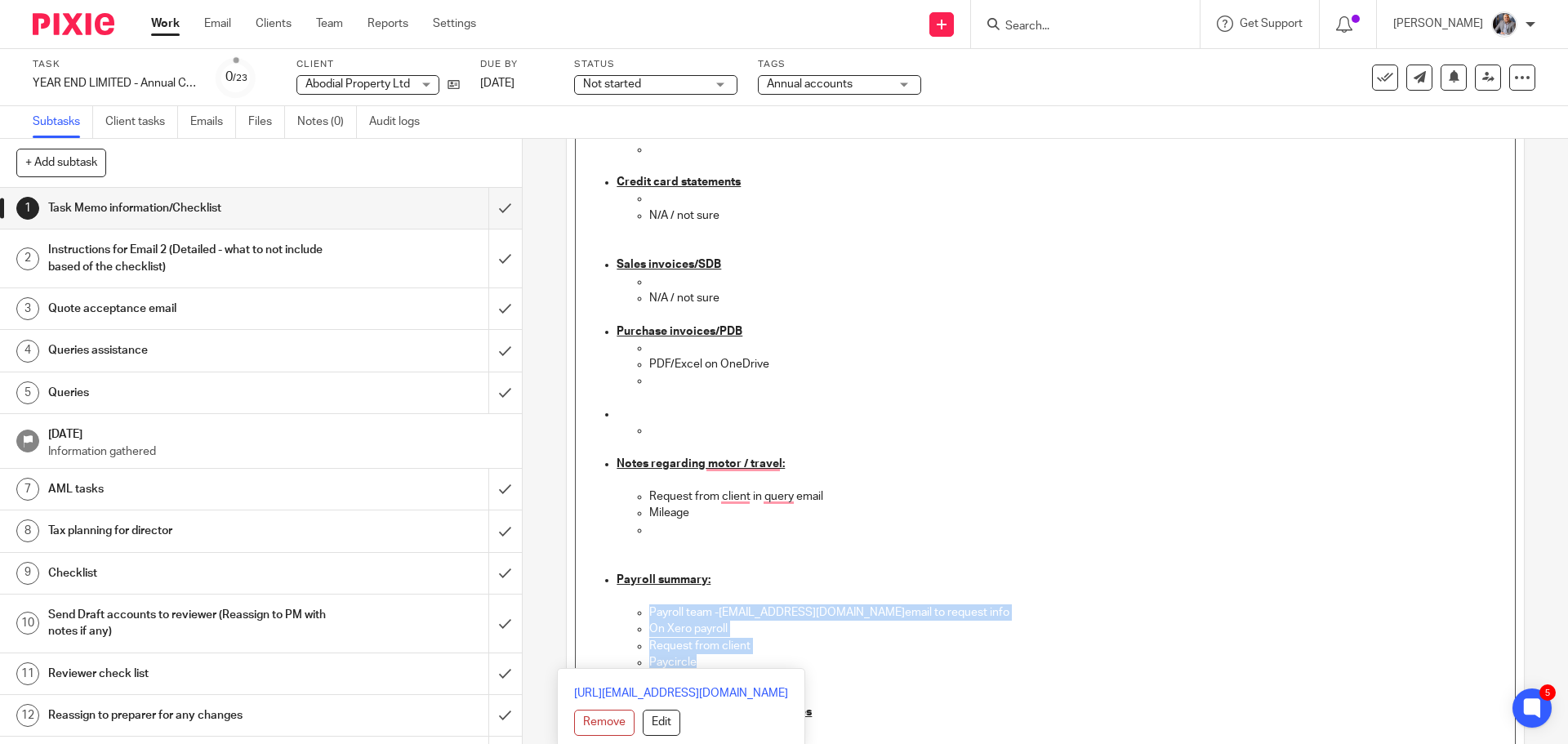
drag, startPoint x: 693, startPoint y: 665, endPoint x: 644, endPoint y: 610, distance: 73.7
click at [644, 610] on ul "Payroll team - payroll@togetherwecount.co.uk email to request info On Xero payr…" at bounding box center [1061, 646] width 889 height 82
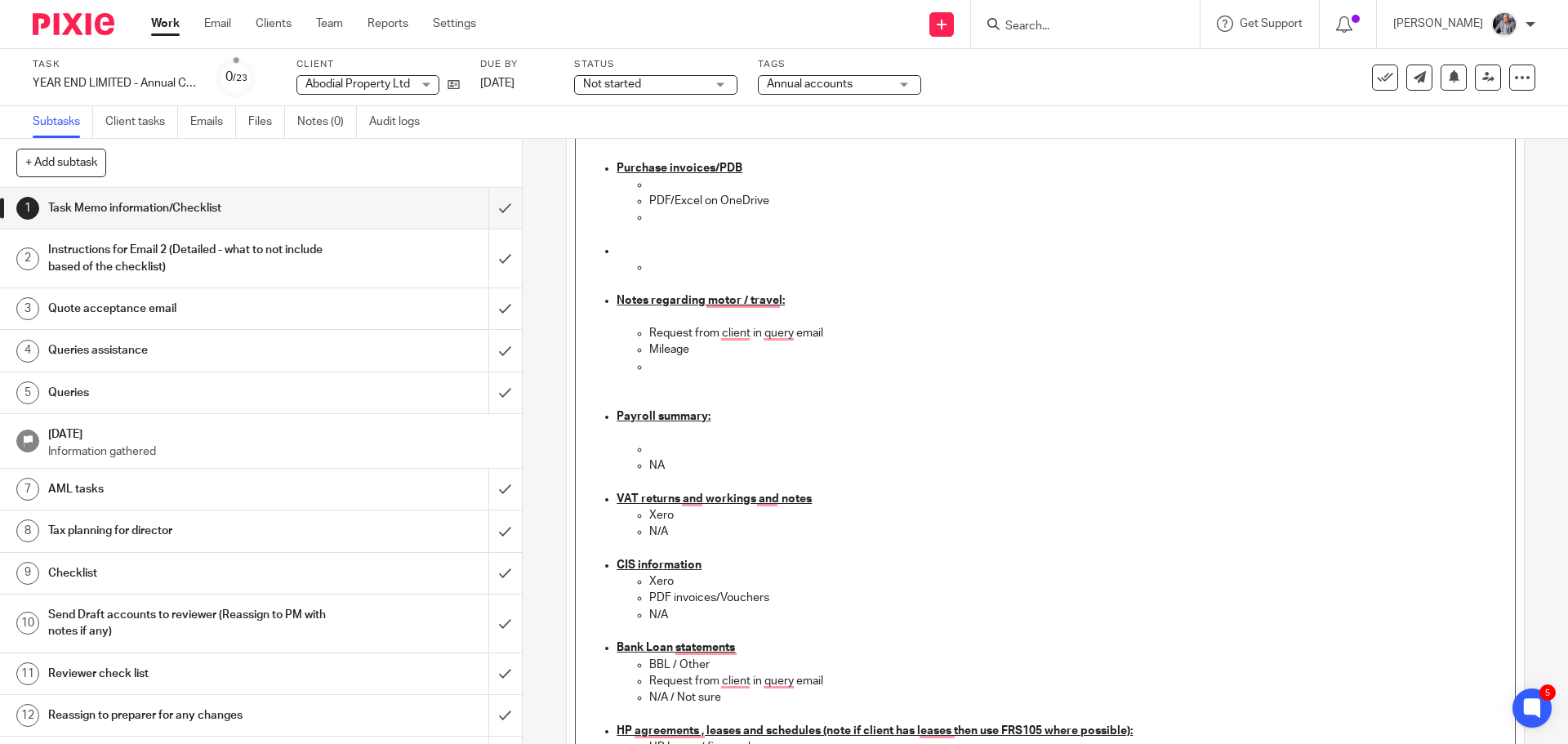
scroll to position [899, 0]
drag, startPoint x: 680, startPoint y: 515, endPoint x: 640, endPoint y: 512, distance: 40.1
click at [640, 512] on ul "Xero N/A" at bounding box center [1061, 524] width 889 height 33
drag, startPoint x: 777, startPoint y: 599, endPoint x: 632, endPoint y: 585, distance: 145.7
click at [632, 585] on ul "Xero PDF invoices/Vouchers N/A" at bounding box center [1061, 607] width 889 height 67
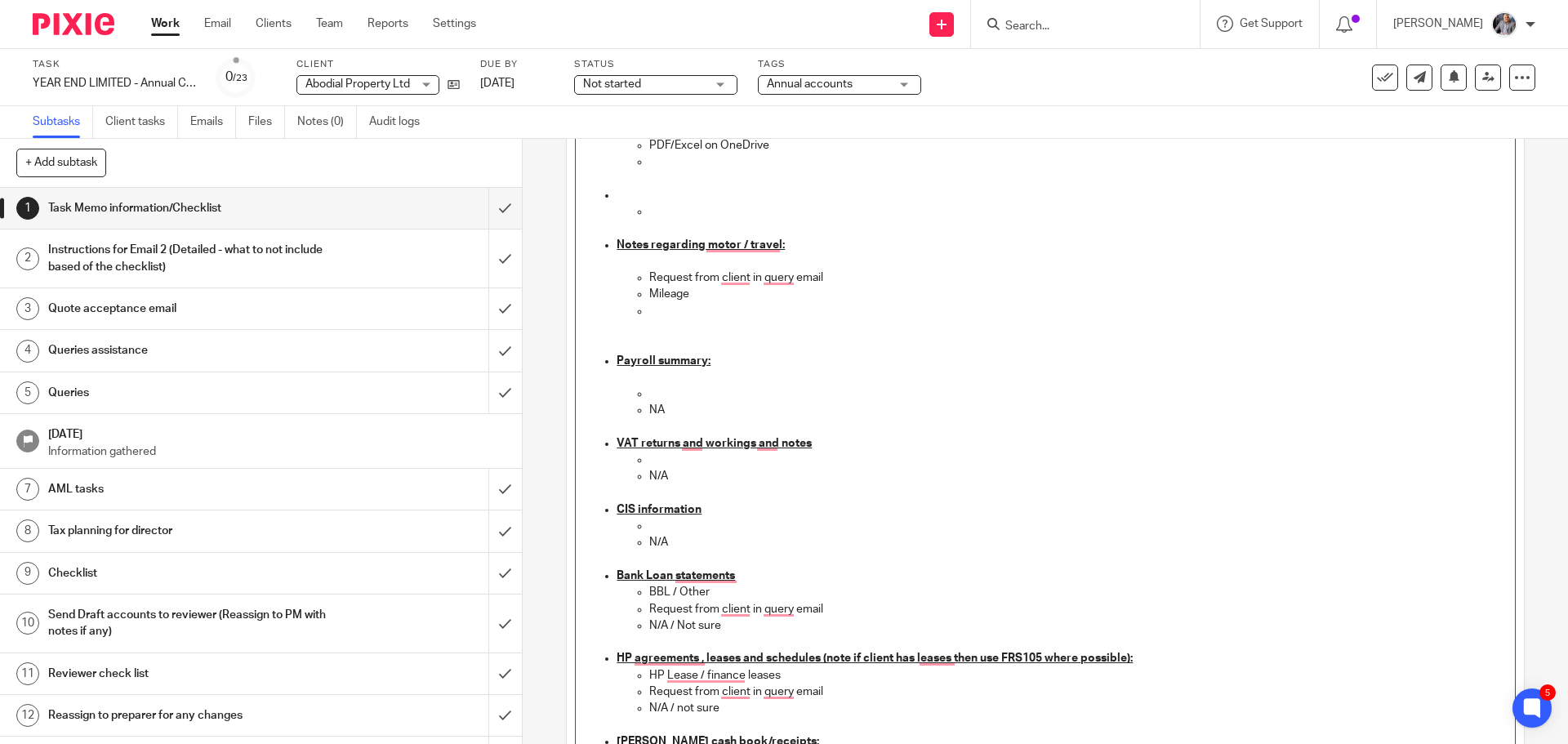
scroll to position [980, 0]
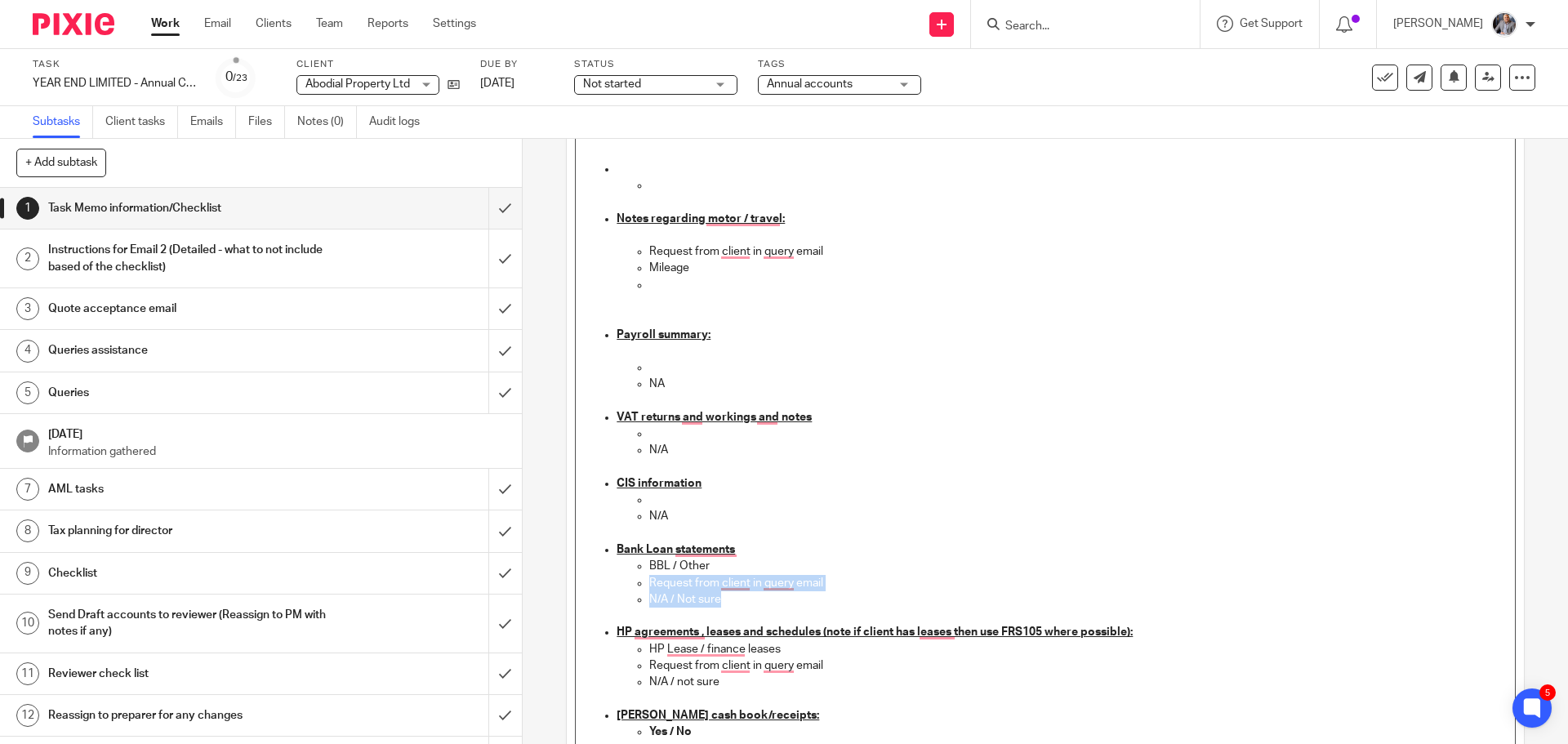
drag, startPoint x: 730, startPoint y: 566, endPoint x: 777, endPoint y: 597, distance: 56.3
click at [777, 597] on ul "BBL / Other Request from client in query email N/A / Not sure" at bounding box center [1061, 583] width 889 height 50
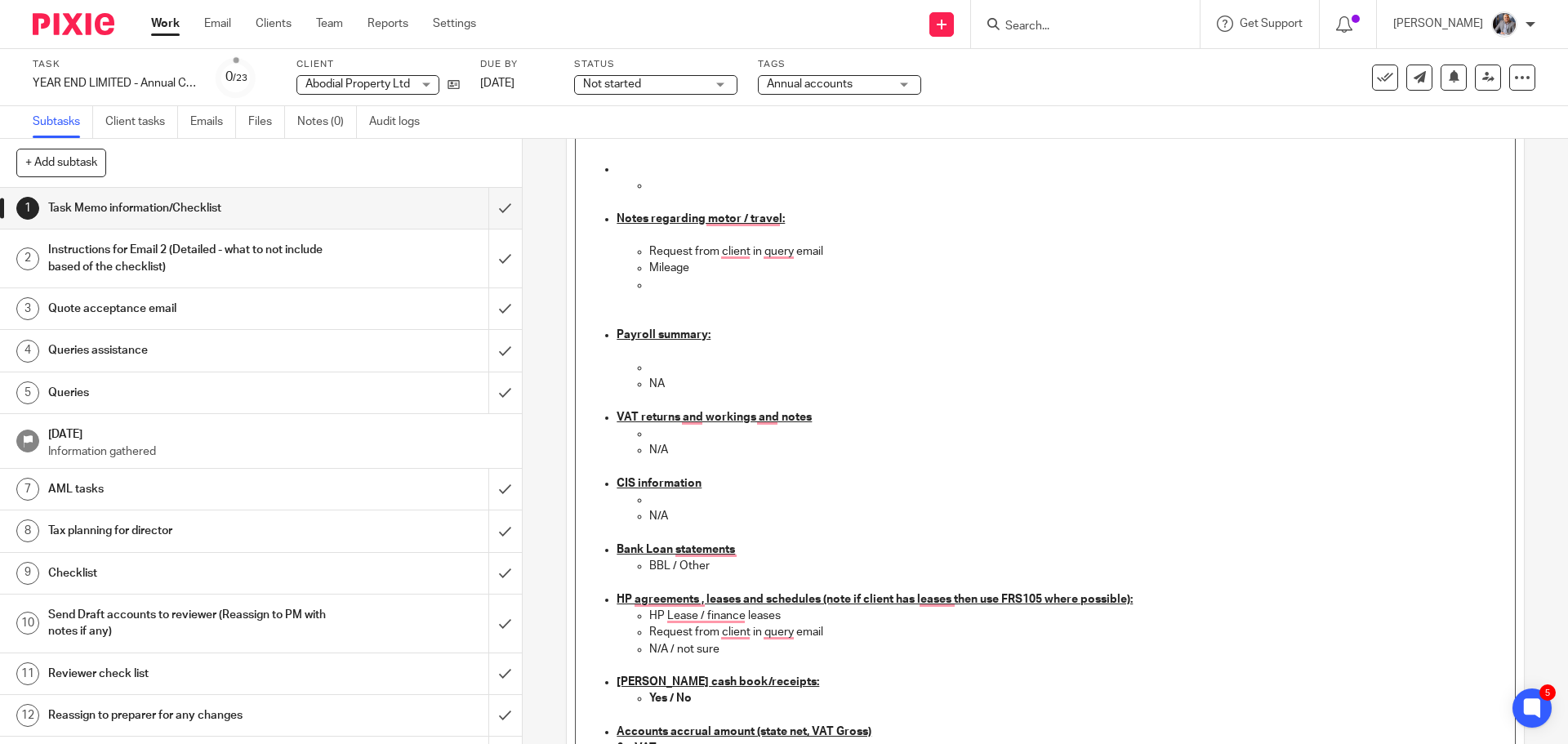
click at [740, 565] on p "BBL / Other" at bounding box center [1077, 566] width 857 height 17
drag, startPoint x: 827, startPoint y: 629, endPoint x: 624, endPoint y: 623, distance: 203.1
click at [624, 623] on ul "HP Lease / finance leases Request from client in query email N/A / not sure" at bounding box center [1061, 641] width 889 height 67
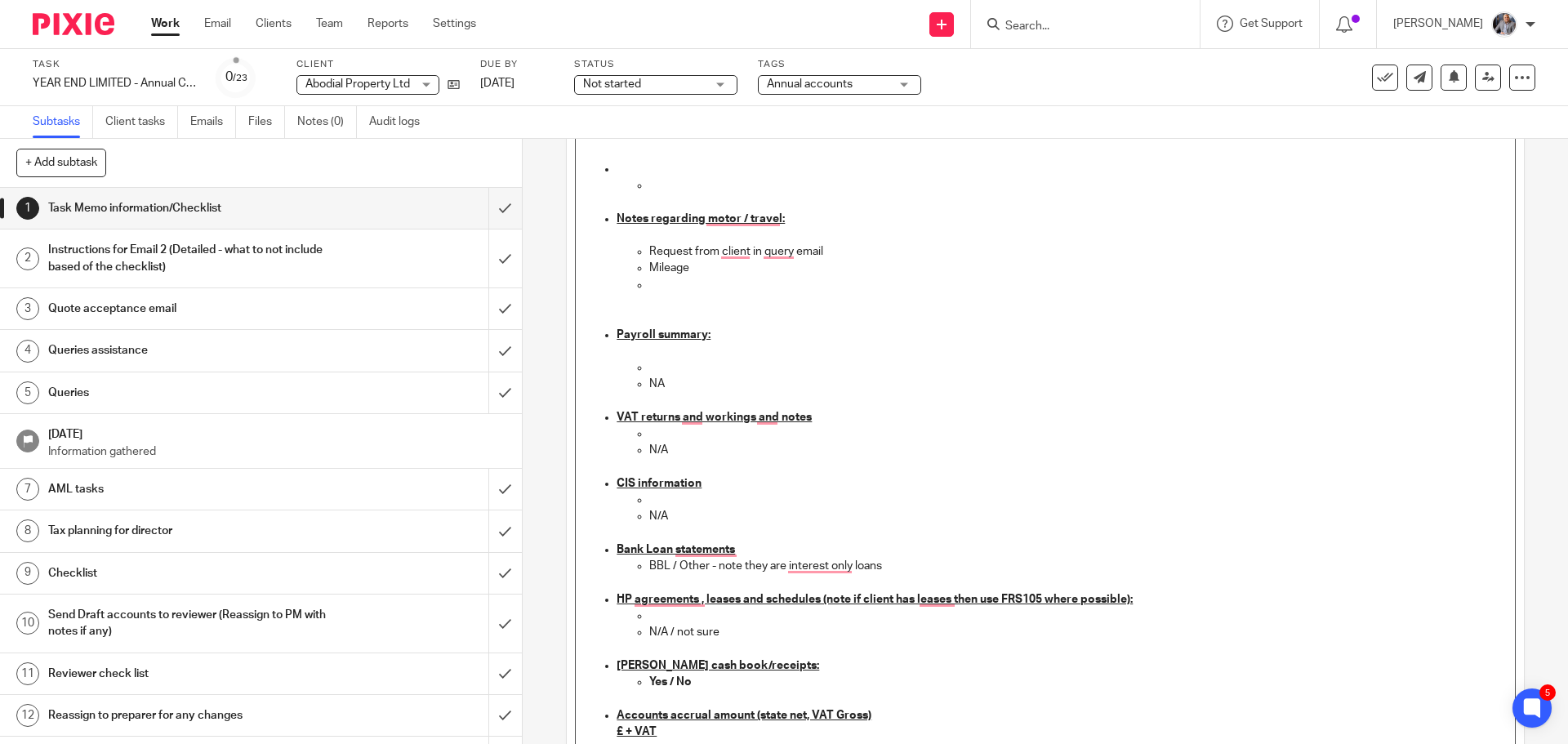
scroll to position [0, 0]
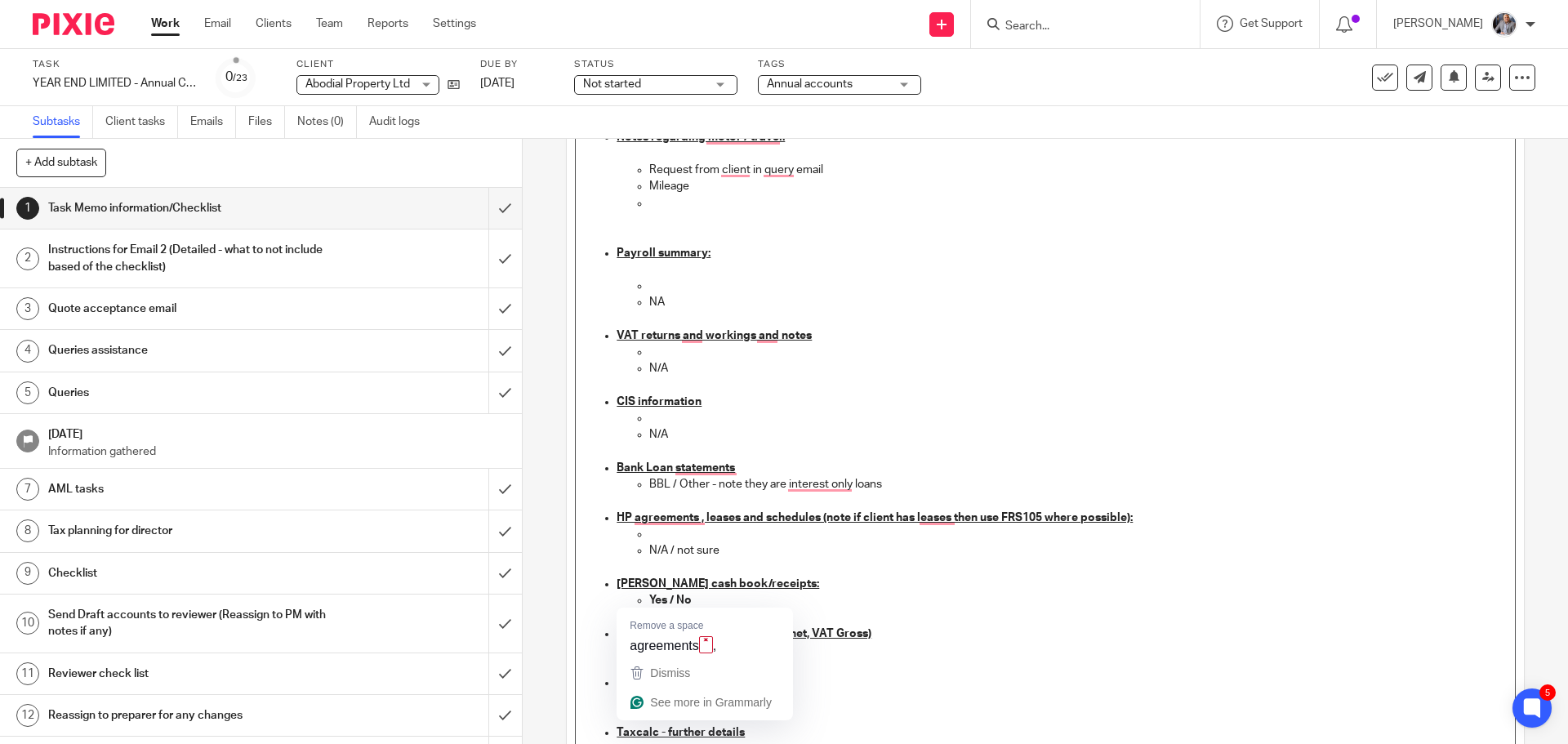
click at [668, 597] on strong "Yes / No" at bounding box center [670, 600] width 43 height 11
click at [622, 648] on u "£ + VAT" at bounding box center [637, 649] width 40 height 11
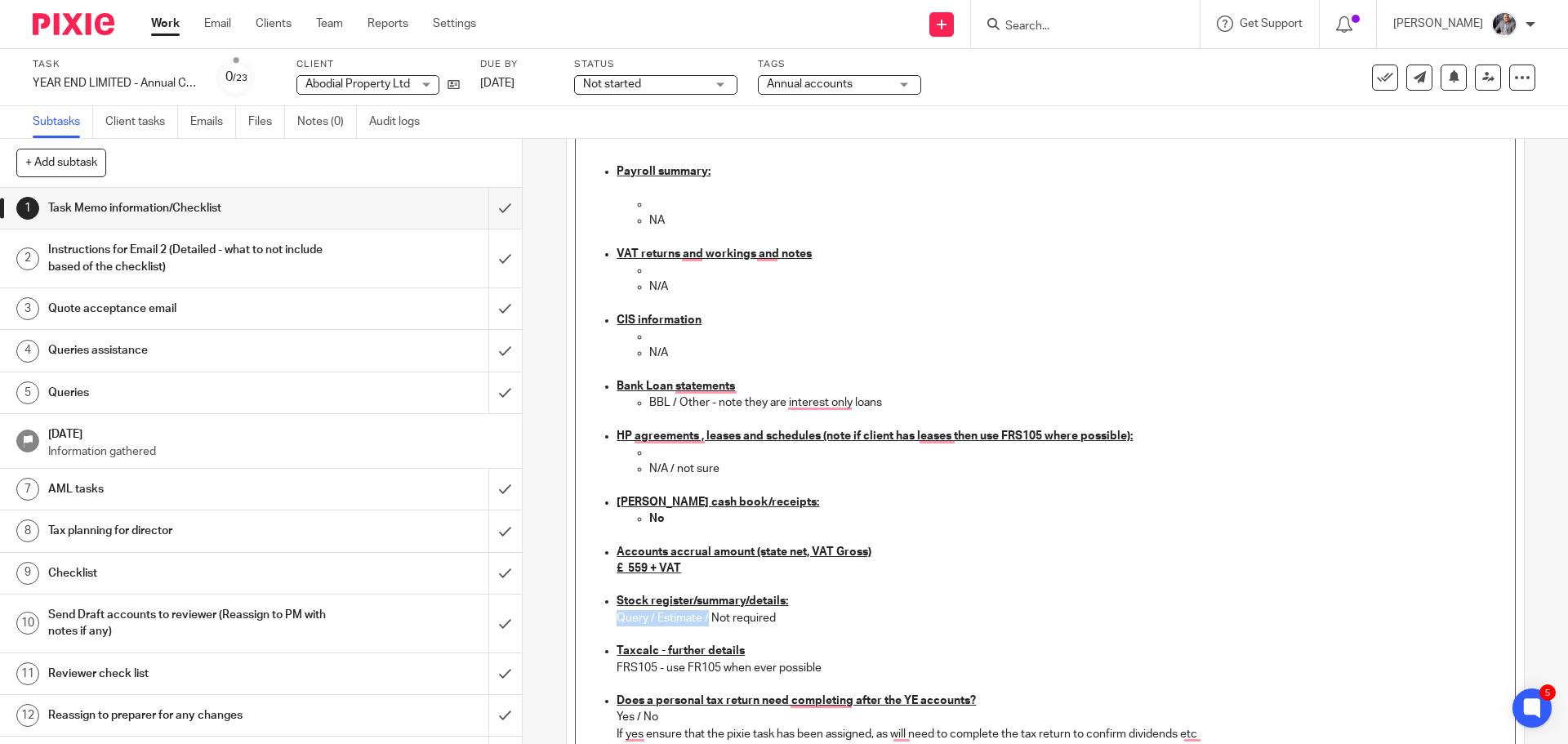
drag, startPoint x: 704, startPoint y: 616, endPoint x: 616, endPoint y: 617, distance: 88.0
click at [617, 617] on p "Query / Estimate / Not required" at bounding box center [1061, 618] width 889 height 17
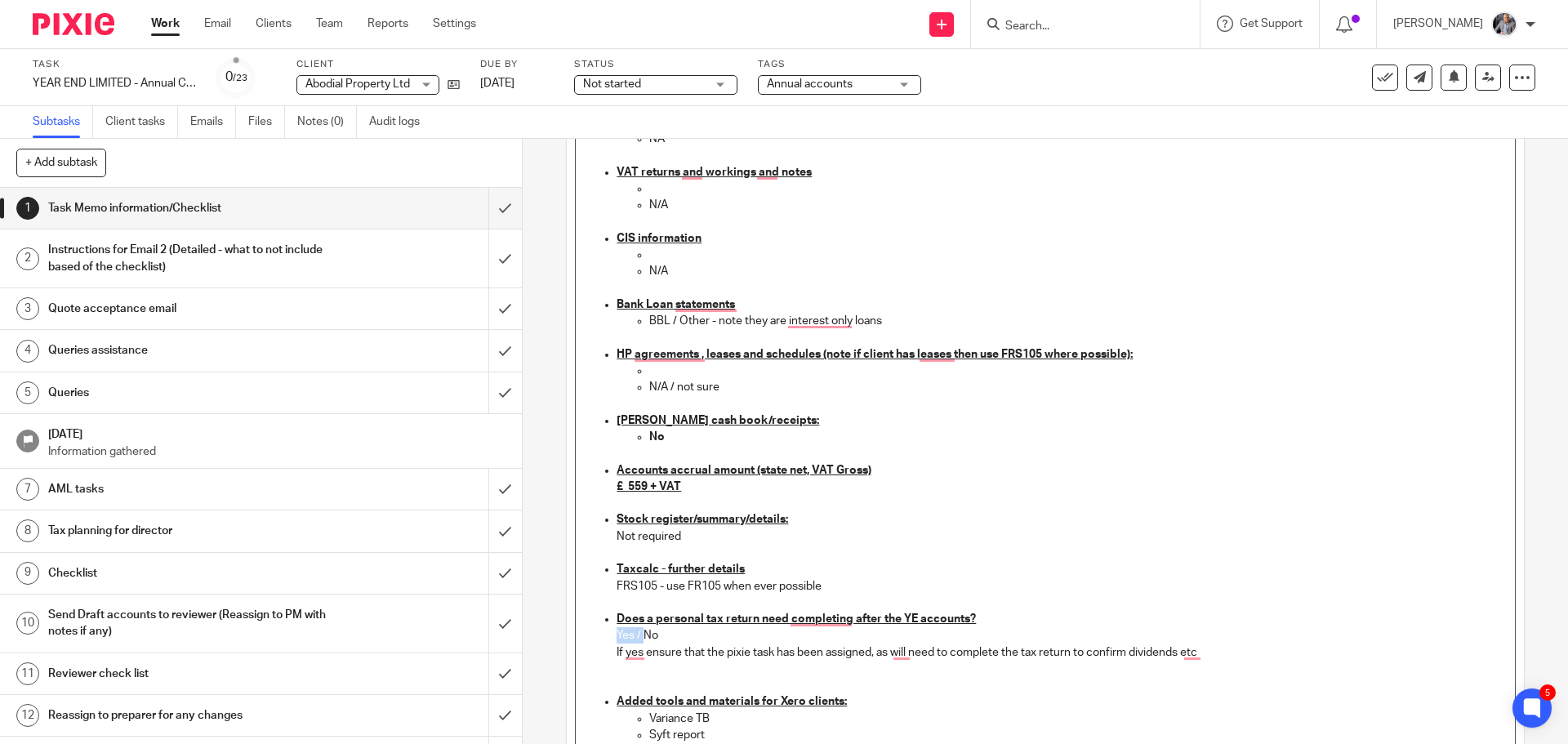
drag, startPoint x: 638, startPoint y: 635, endPoint x: 606, endPoint y: 635, distance: 32.0
click at [606, 635] on ul "Credit card statements N/A / not sure Sales invoices/SDB N/A / not sure Purchas…" at bounding box center [1045, 297] width 922 height 1225
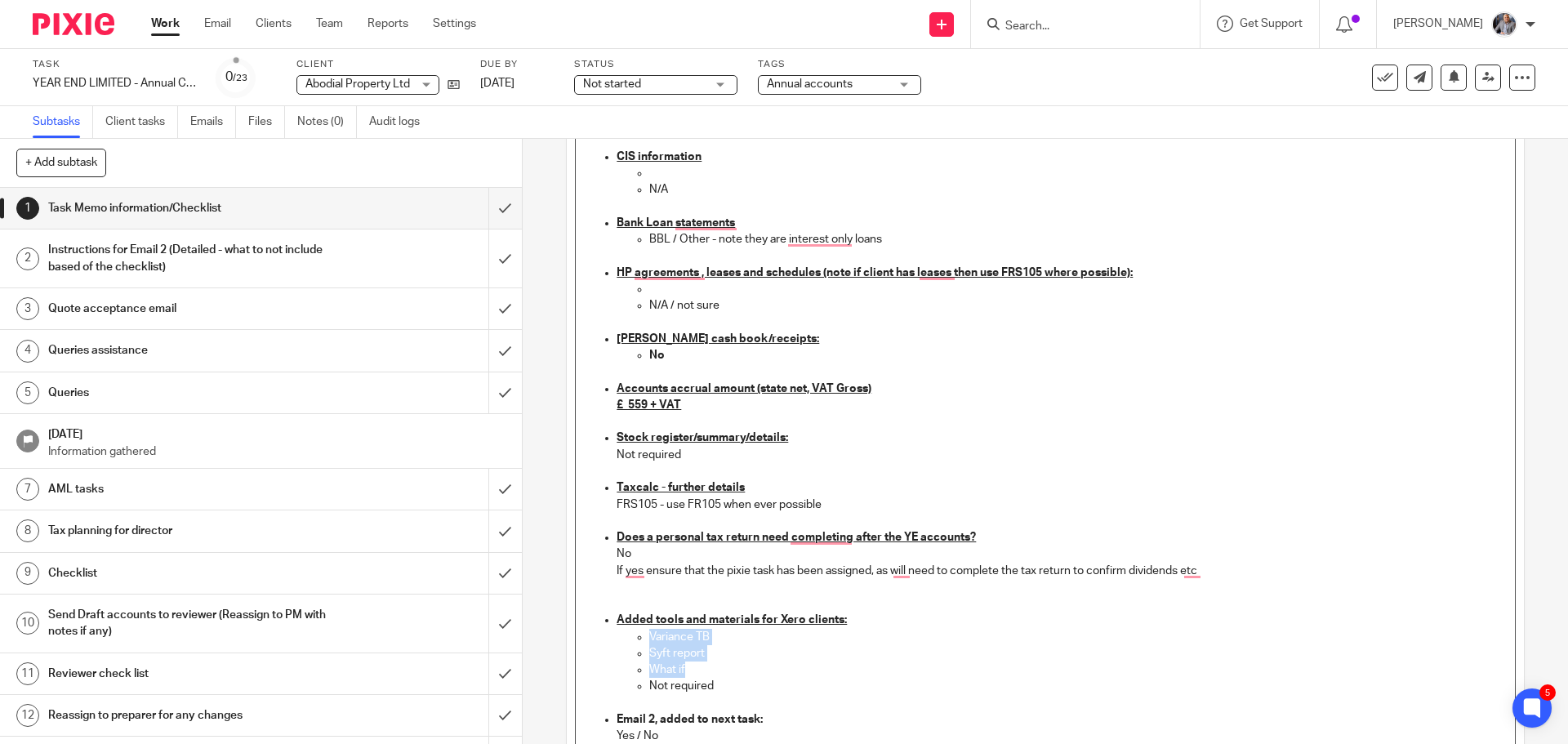
drag, startPoint x: 704, startPoint y: 675, endPoint x: 645, endPoint y: 638, distance: 69.6
click at [644, 639] on ul "Variance TB Syft report What if Not required" at bounding box center [1061, 663] width 889 height 67
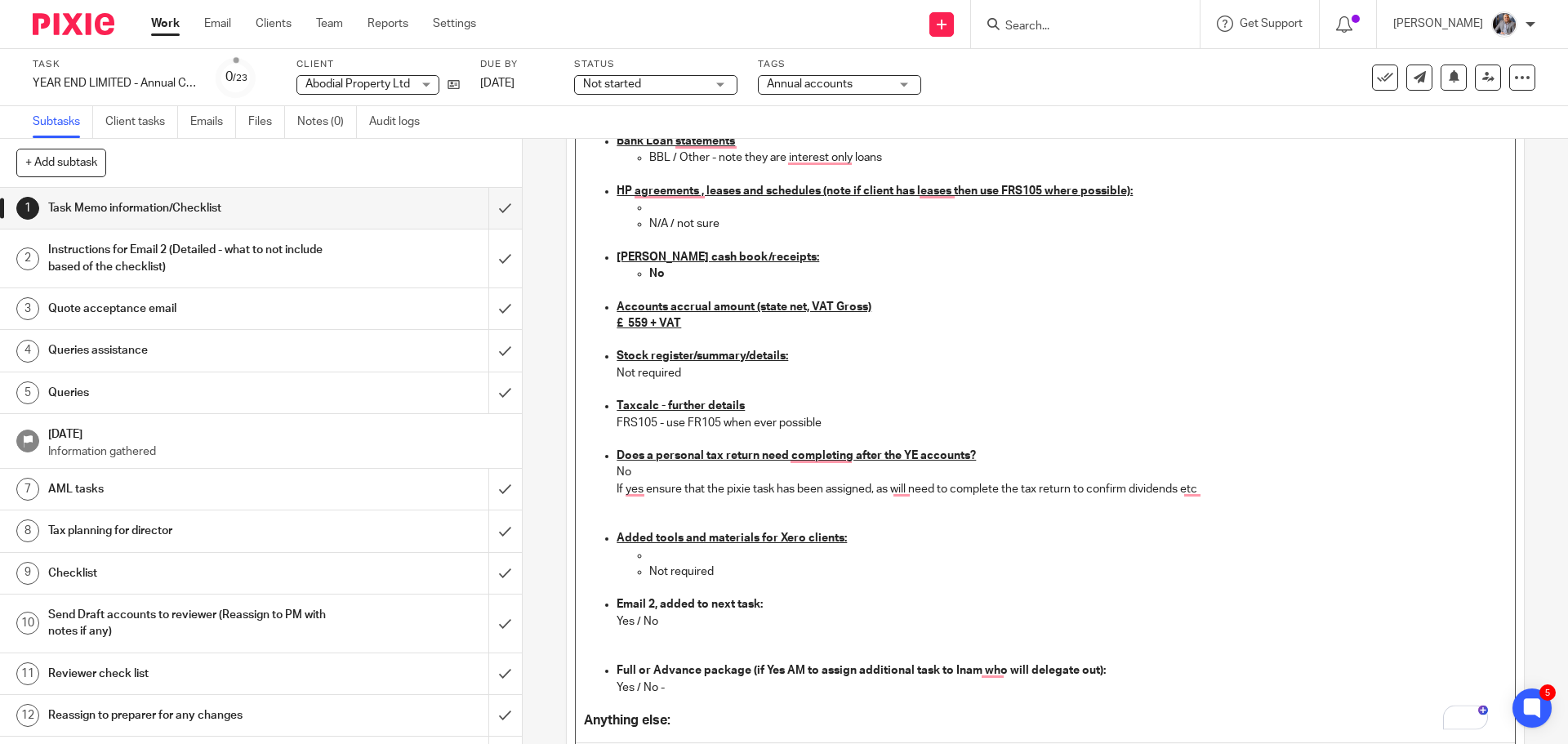
click at [637, 620] on p "Yes / No" at bounding box center [1061, 621] width 889 height 17
click at [660, 620] on p "Yes No" at bounding box center [1061, 621] width 889 height 17
click at [640, 686] on p "Yes / No -" at bounding box center [1061, 688] width 889 height 17
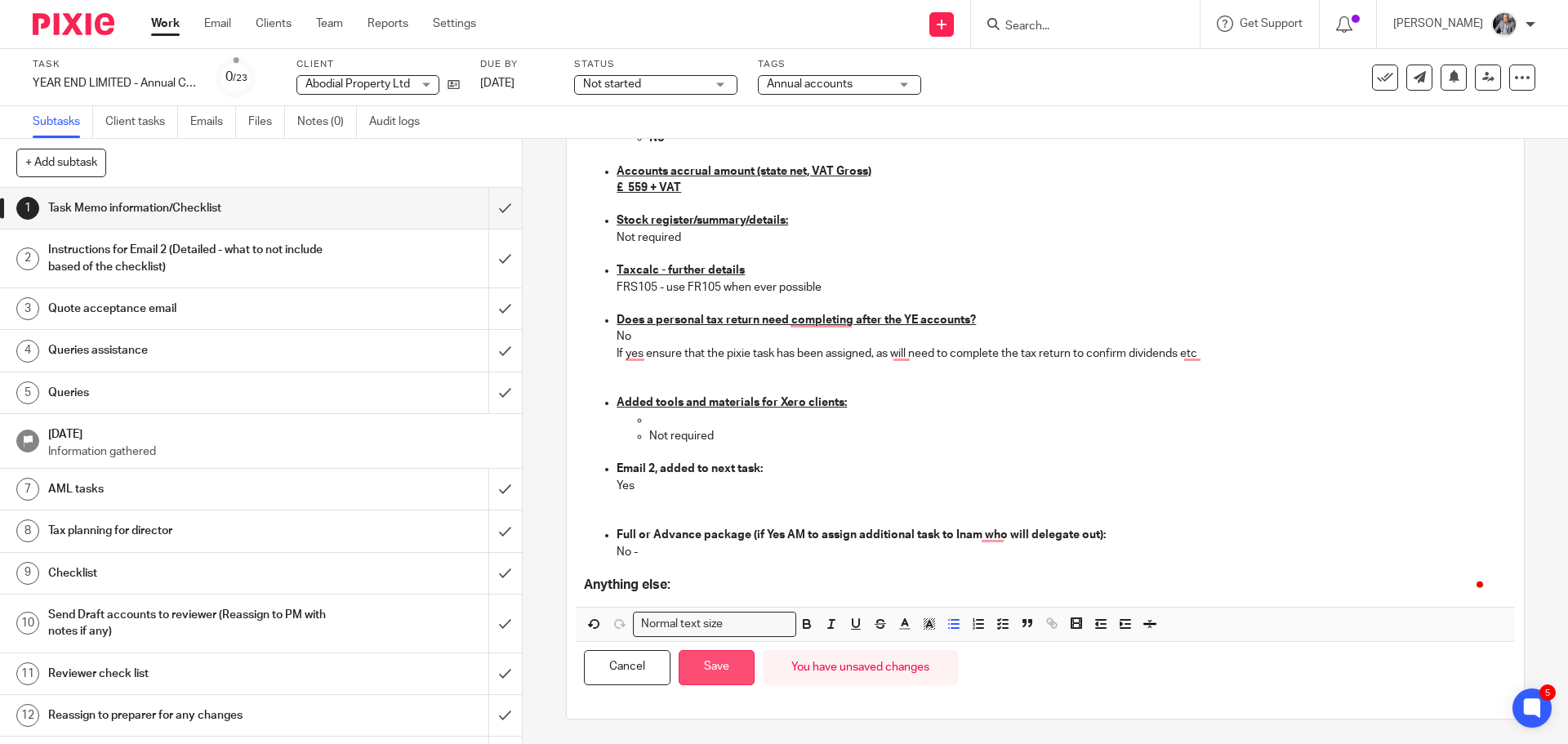
click at [696, 665] on button "Save" at bounding box center [717, 668] width 76 height 35
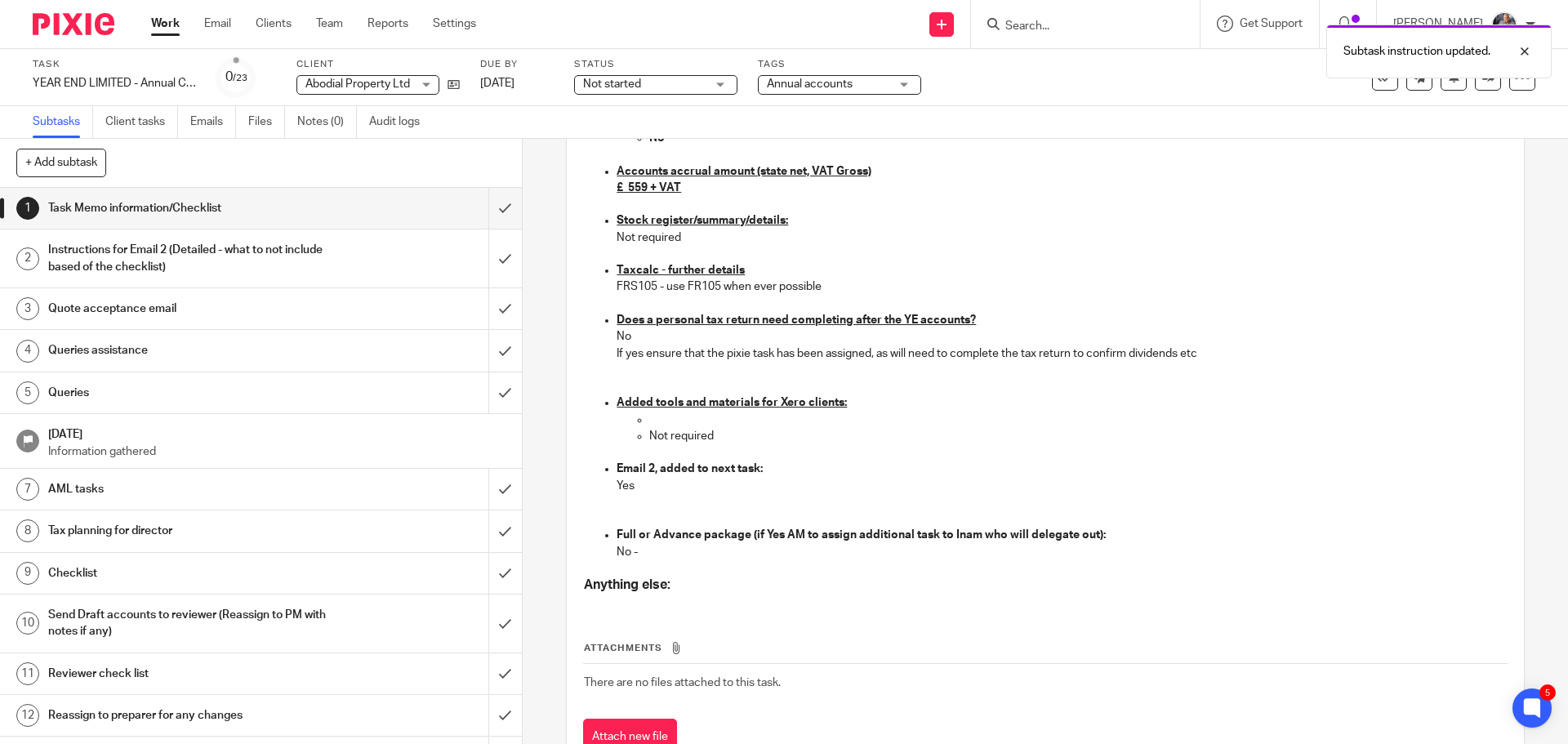
click at [141, 267] on h1 "Instructions for Email 2 (Detailed - what to not include based of the checklist)" at bounding box center [189, 259] width 283 height 42
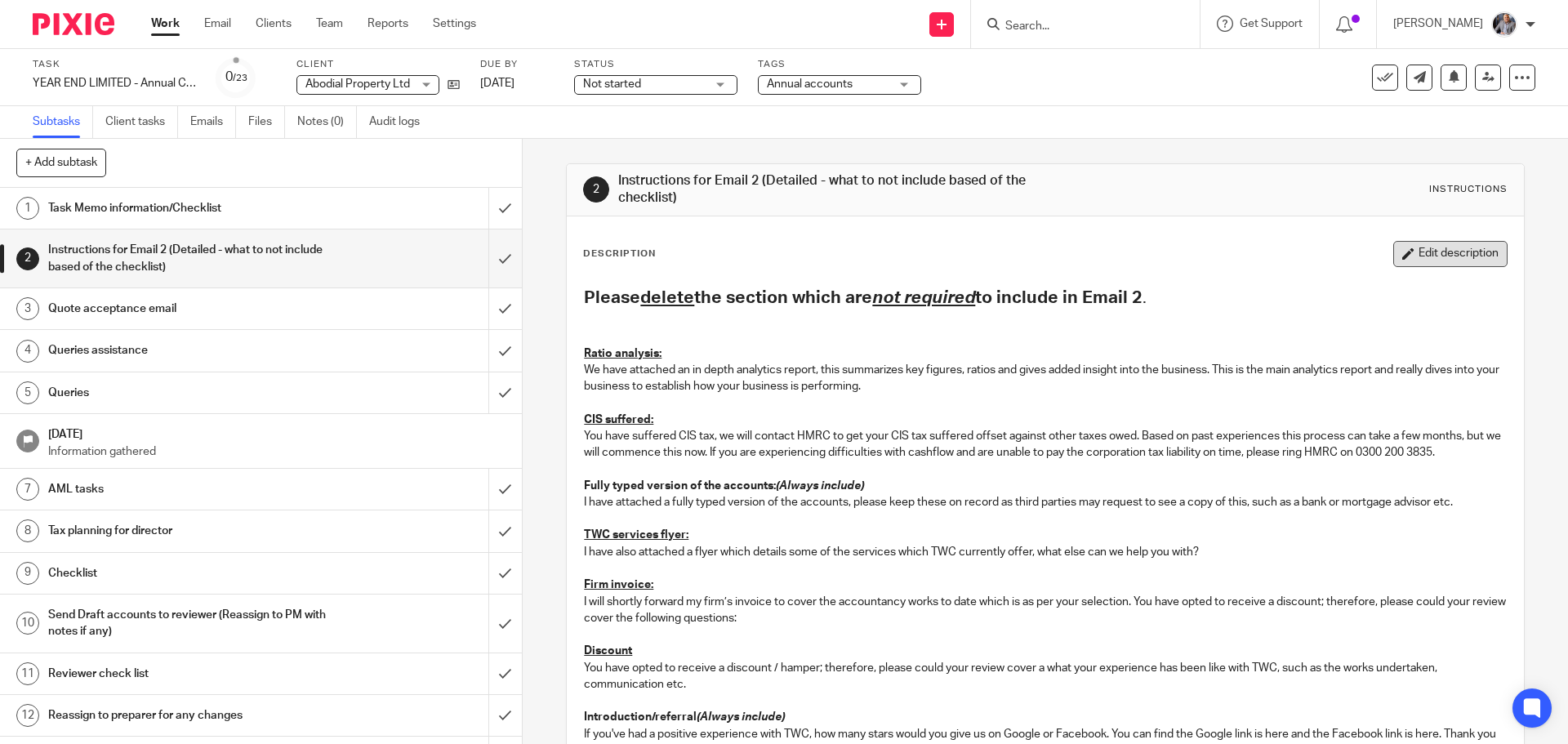
click at [1402, 251] on button "Edit description" at bounding box center [1450, 254] width 115 height 26
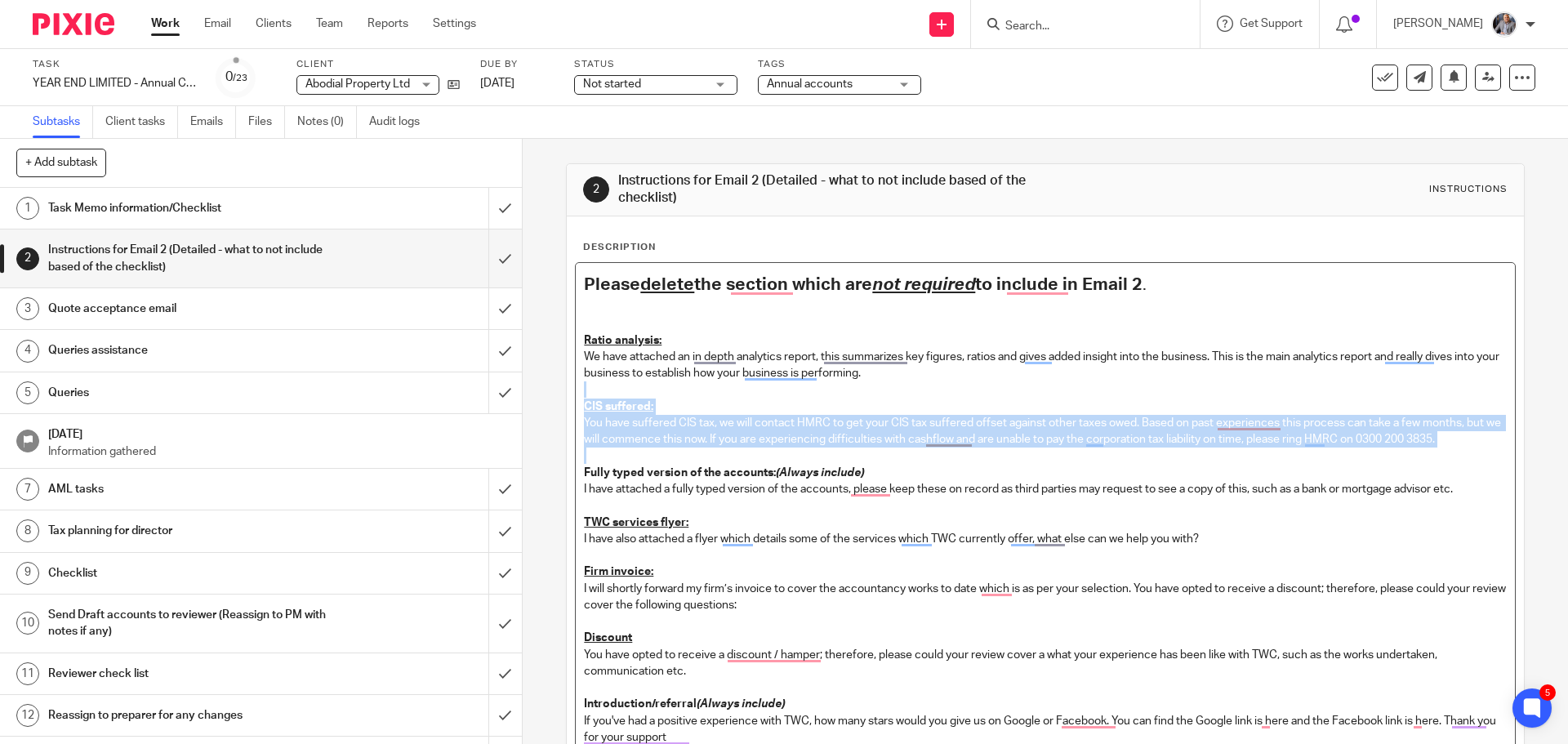
drag, startPoint x: 926, startPoint y: 376, endPoint x: 1473, endPoint y: 448, distance: 551.7
click at [1473, 448] on div "Please delete the section which are not required to include in Email 2 . Ratio …" at bounding box center [1045, 602] width 938 height 677
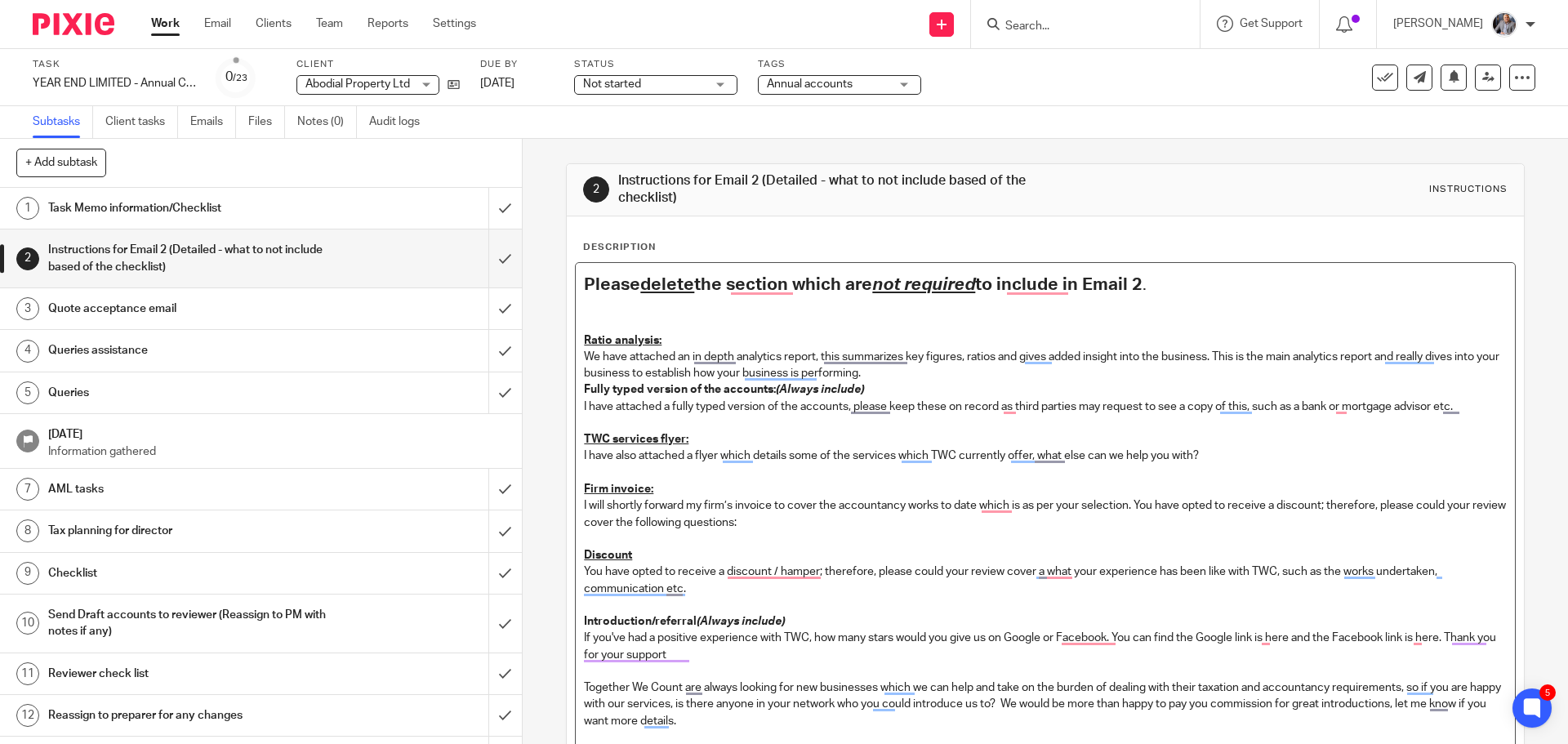
drag, startPoint x: 583, startPoint y: 431, endPoint x: 1232, endPoint y: 453, distance: 649.4
click at [1232, 453] on div "Please delete the section which are not required to include in Email 2 . Ratio …" at bounding box center [1045, 561] width 938 height 595
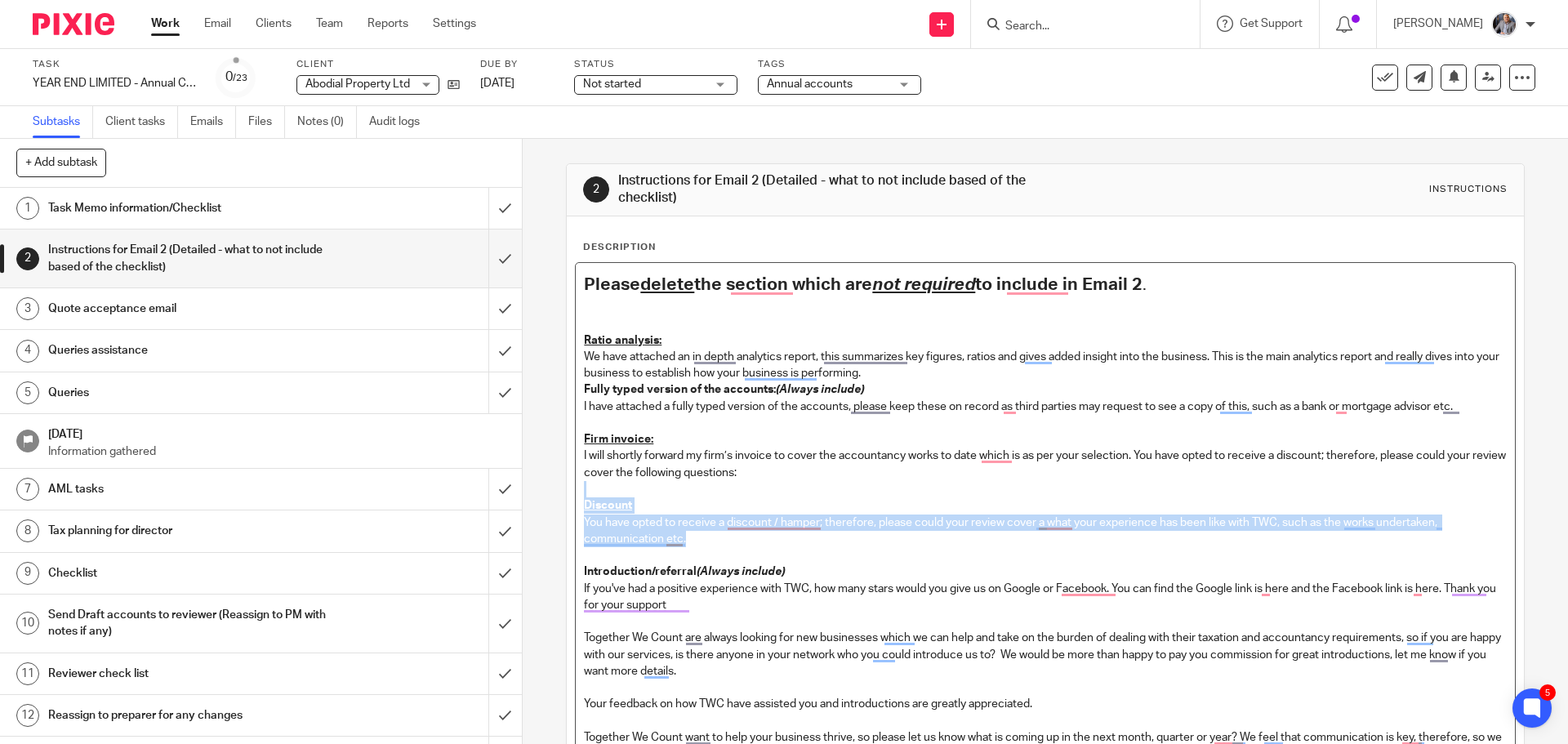
drag, startPoint x: 822, startPoint y: 492, endPoint x: 866, endPoint y: 544, distance: 68.1
click at [866, 544] on div "Please delete the section which are not required to include in Email 2 . Ratio …" at bounding box center [1045, 536] width 938 height 545
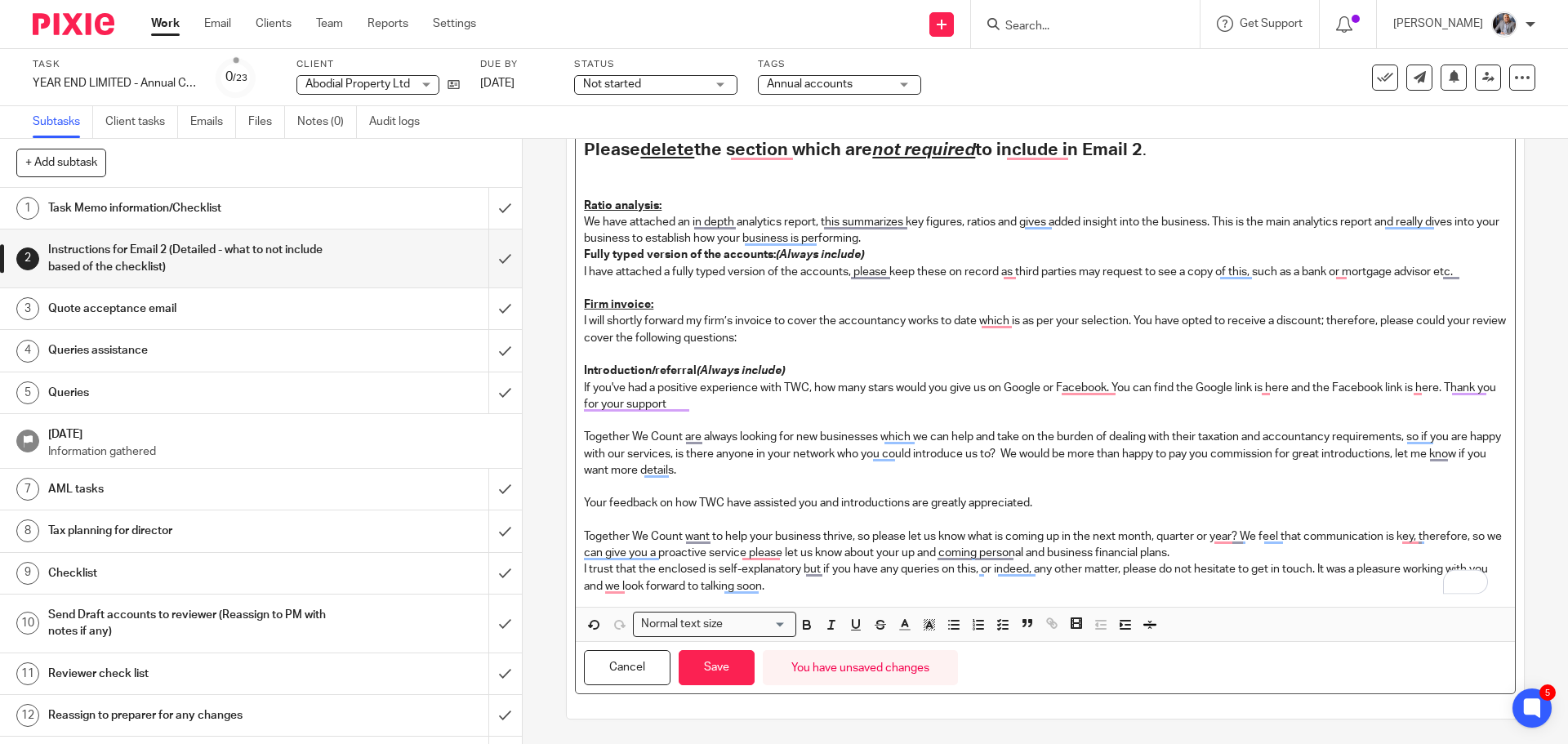
scroll to position [135, 0]
click at [705, 670] on button "Save" at bounding box center [717, 668] width 76 height 35
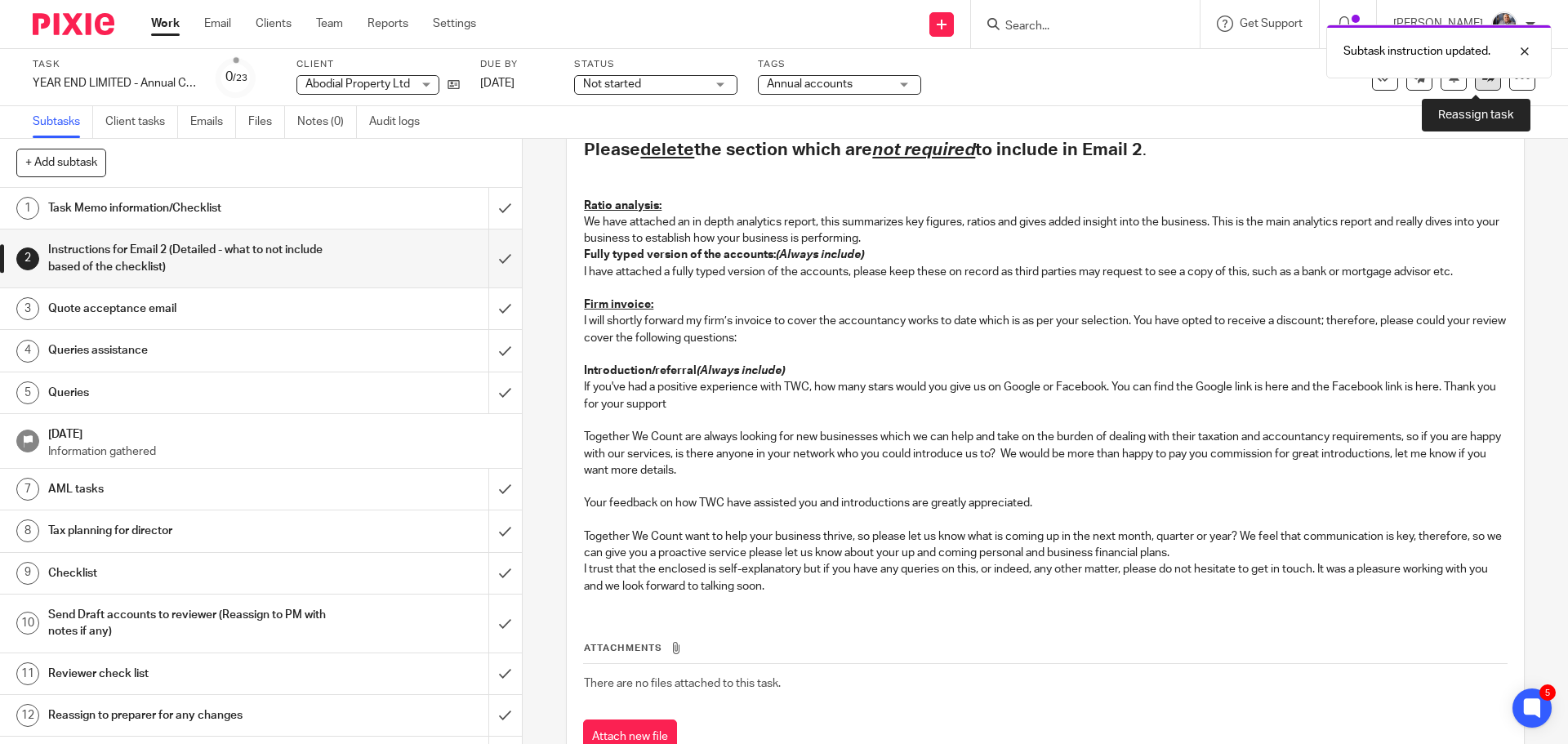
click at [1475, 85] on link at bounding box center [1488, 78] width 26 height 26
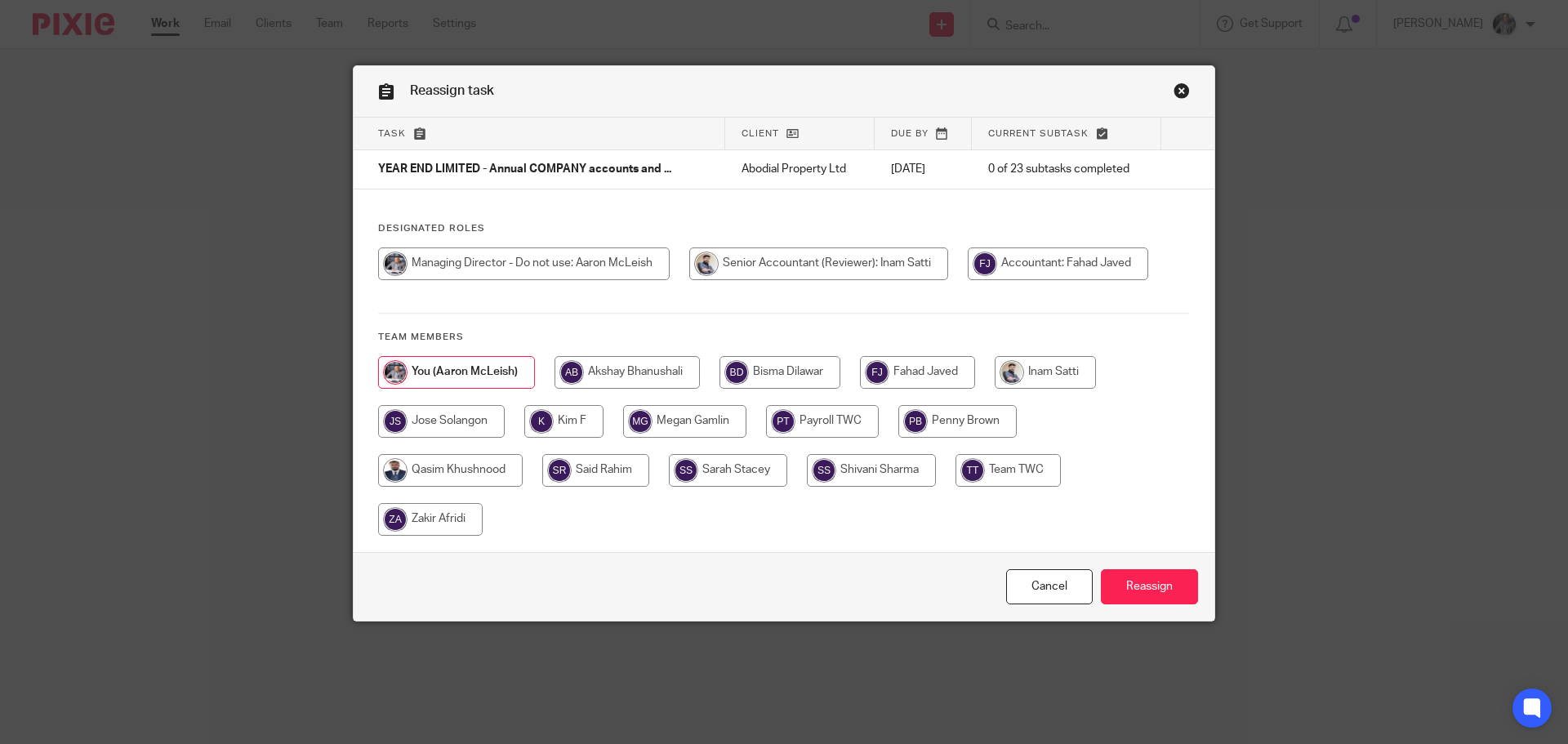
click at [1039, 374] on input "radio" at bounding box center [1046, 372] width 102 height 32
radio input "true"
click at [1148, 581] on input "Reassign" at bounding box center [1149, 587] width 97 height 35
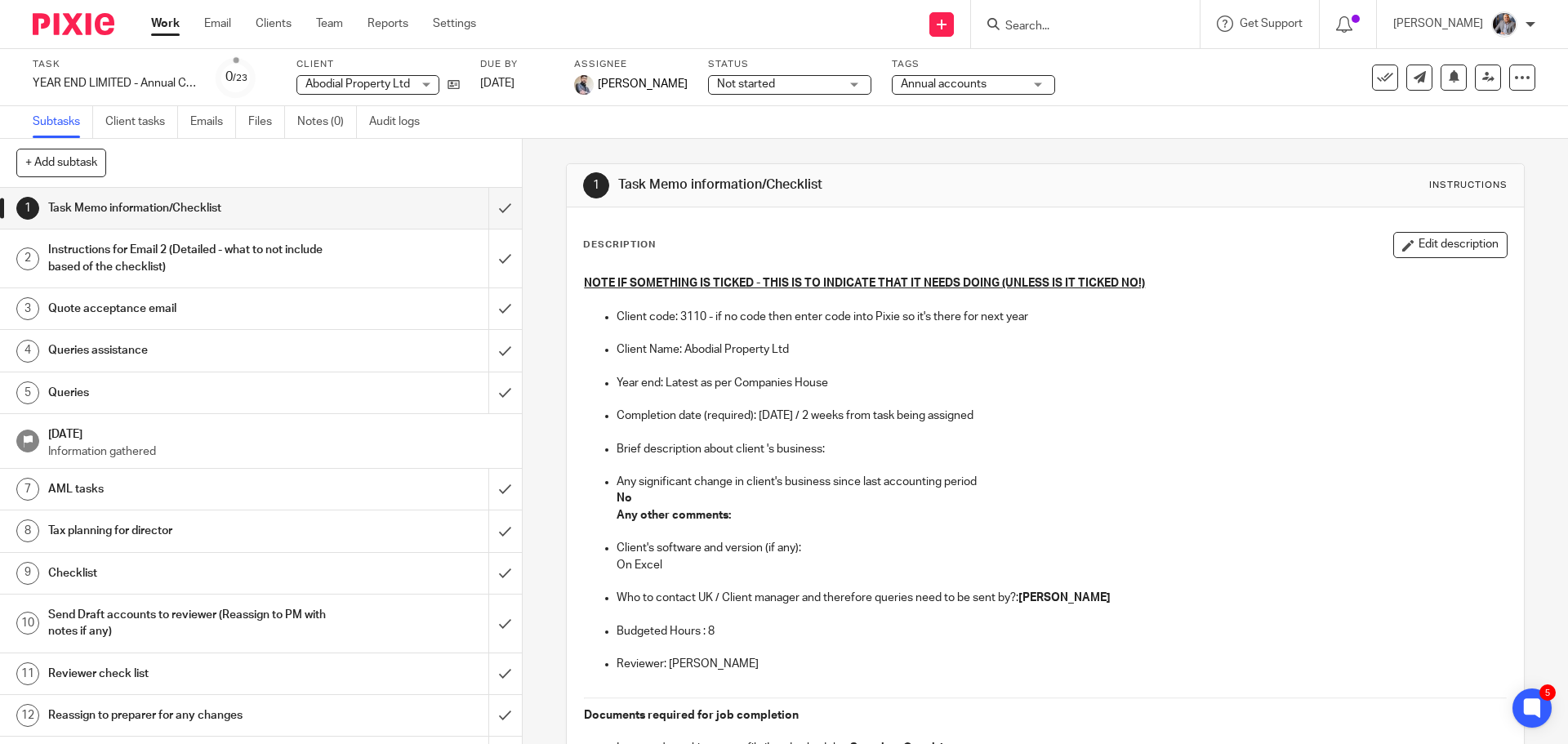
click at [1449, 411] on p "Completion date (required): [DATE] / 2 weeks from task being assigned" at bounding box center [1061, 416] width 889 height 17
click at [1064, 27] on input "Search" at bounding box center [1077, 26] width 147 height 15
click at [1106, 27] on input "Search" at bounding box center [1077, 26] width 147 height 15
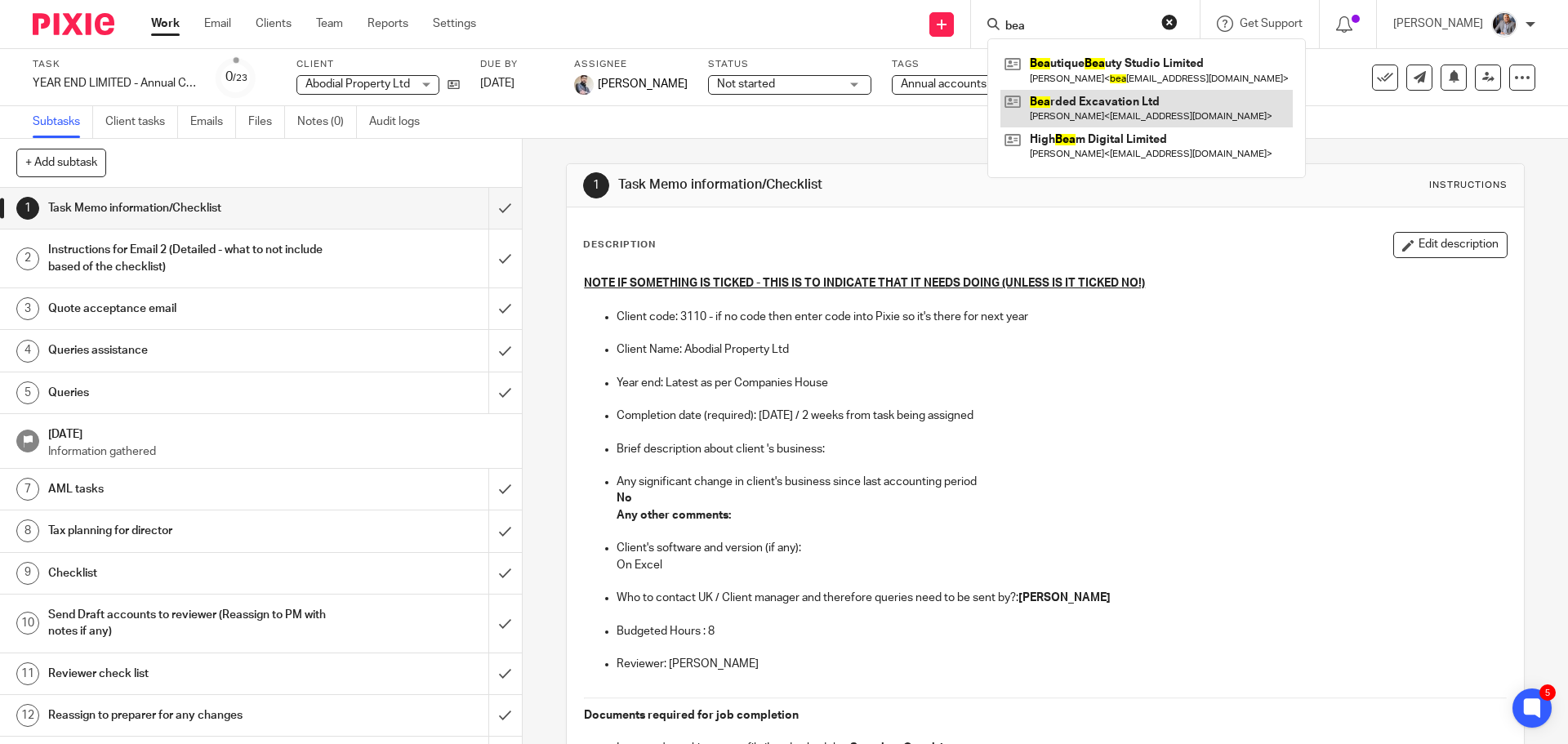
type input "bea"
click at [1116, 116] on link at bounding box center [1146, 109] width 292 height 38
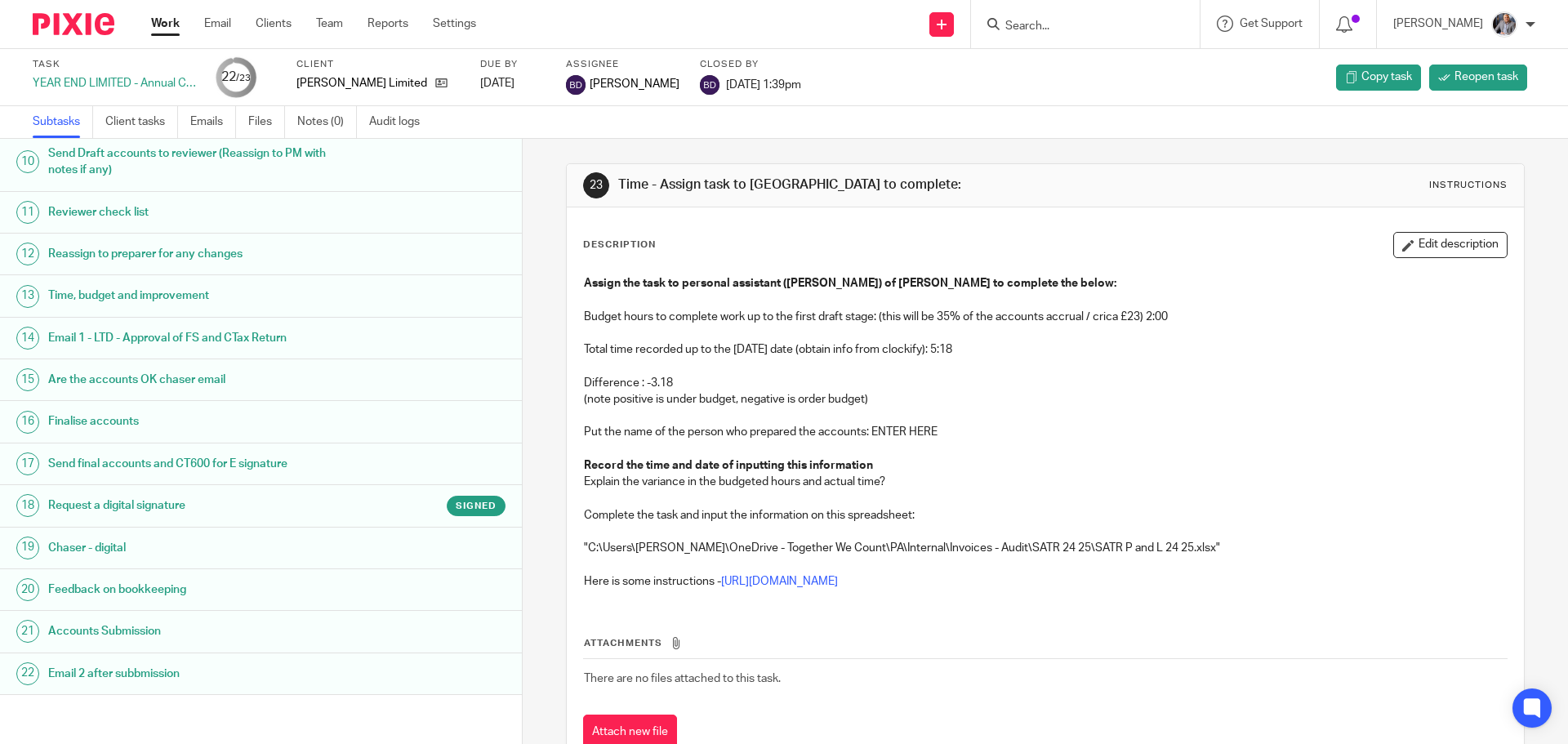
scroll to position [454, 0]
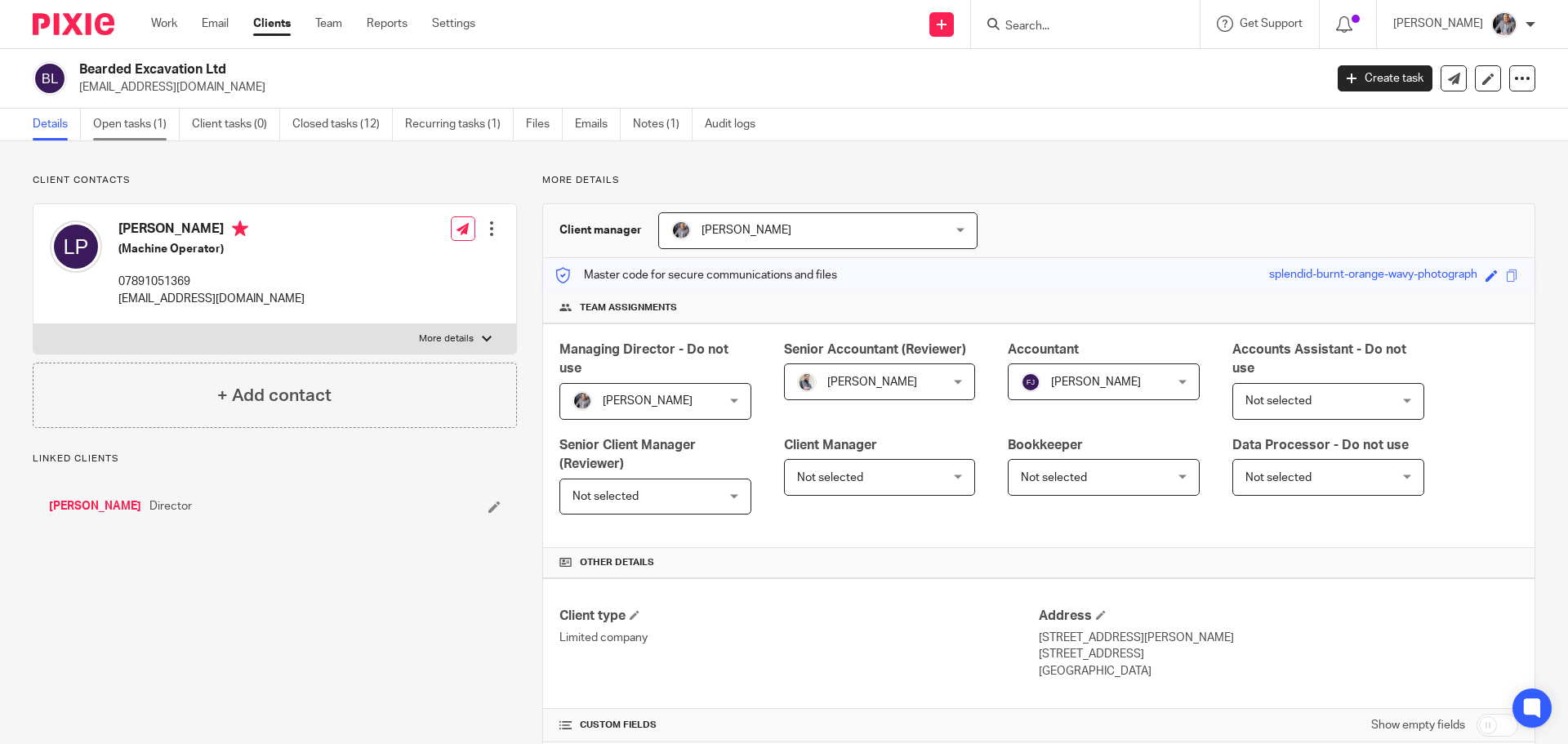
click at [135, 125] on link "Open tasks (1)" at bounding box center [136, 124] width 87 height 32
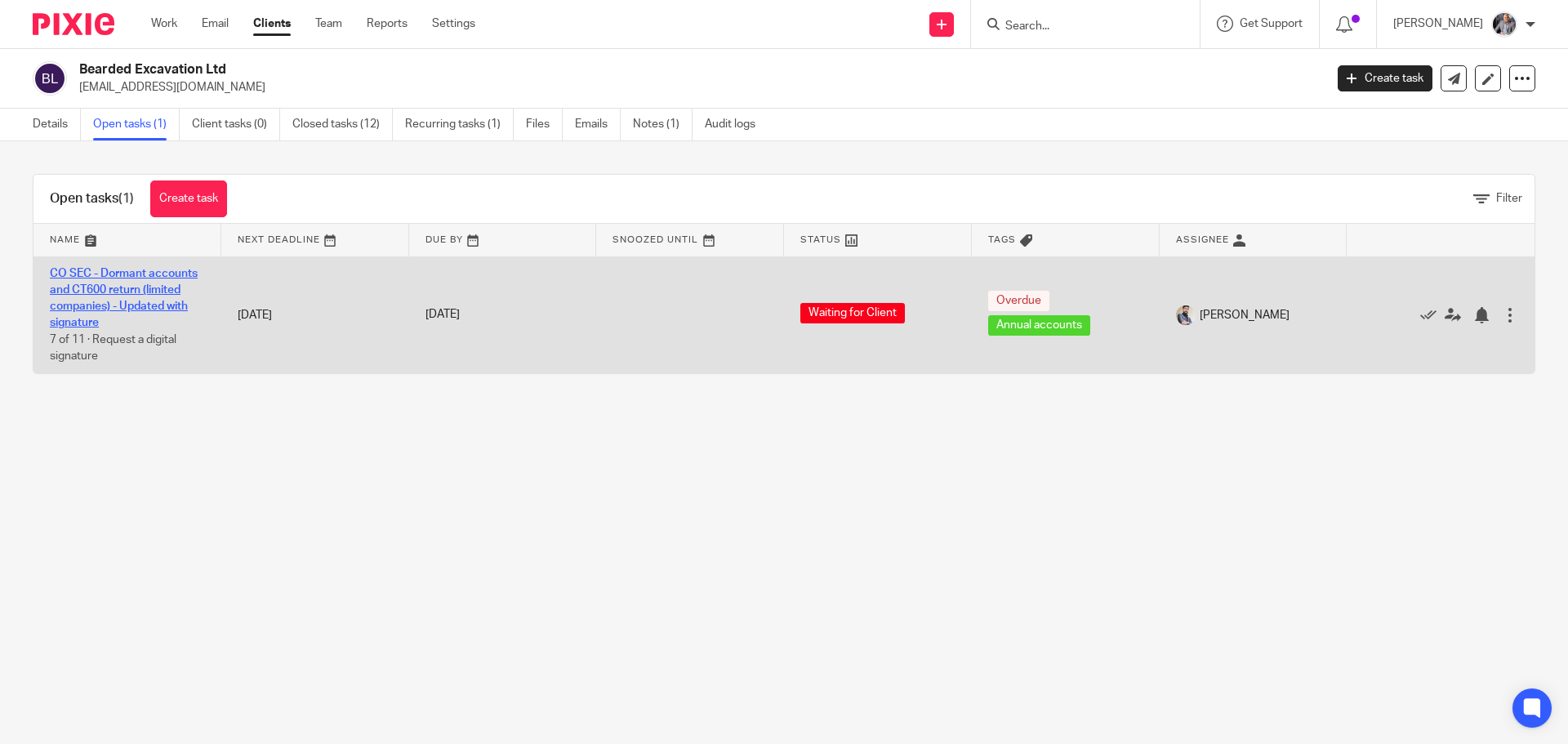
click at [97, 301] on link "CO SEC - Dormant accounts and CT600 return (limited companies) - Updated with s…" at bounding box center [123, 298] width 148 height 61
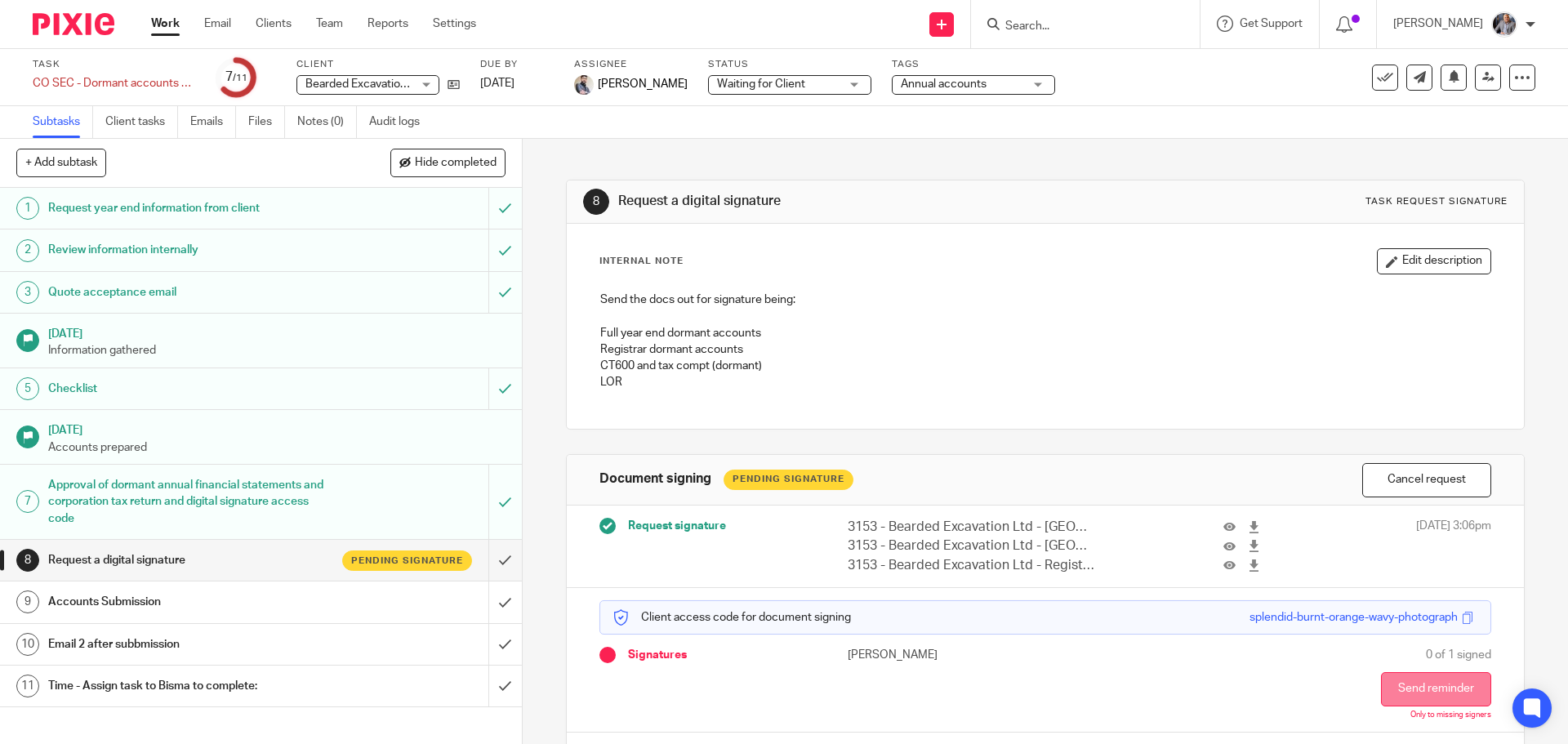
click at [1413, 685] on button "Send reminder" at bounding box center [1436, 689] width 110 height 34
click at [1462, 620] on span at bounding box center [1468, 618] width 12 height 12
